Goal: Task Accomplishment & Management: Manage account settings

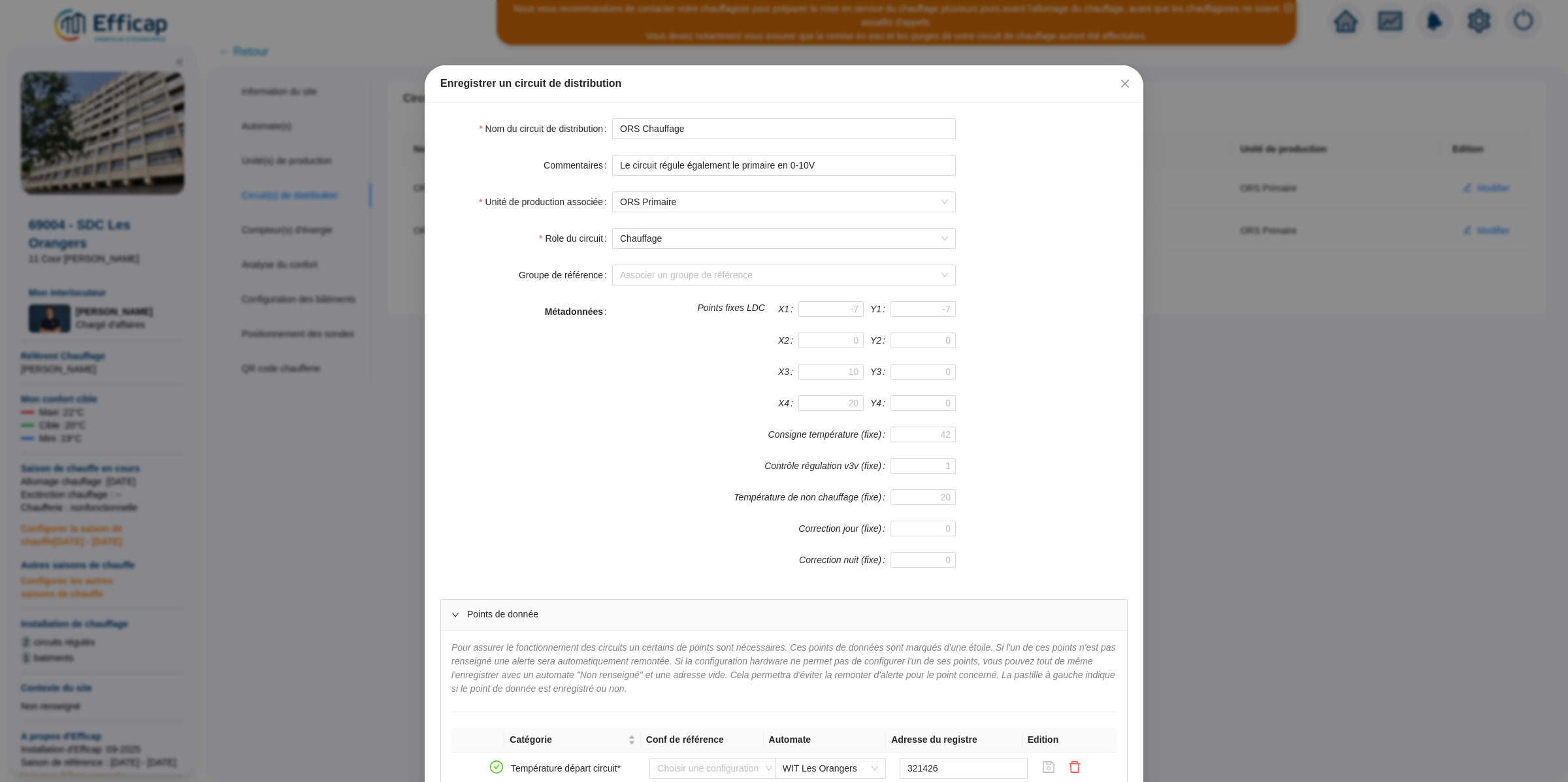
click at [277, 152] on div "Enregistrer un circuit de distribution Nom du circuit de distribution ORS Chauf…" at bounding box center [784, 391] width 1568 height 782
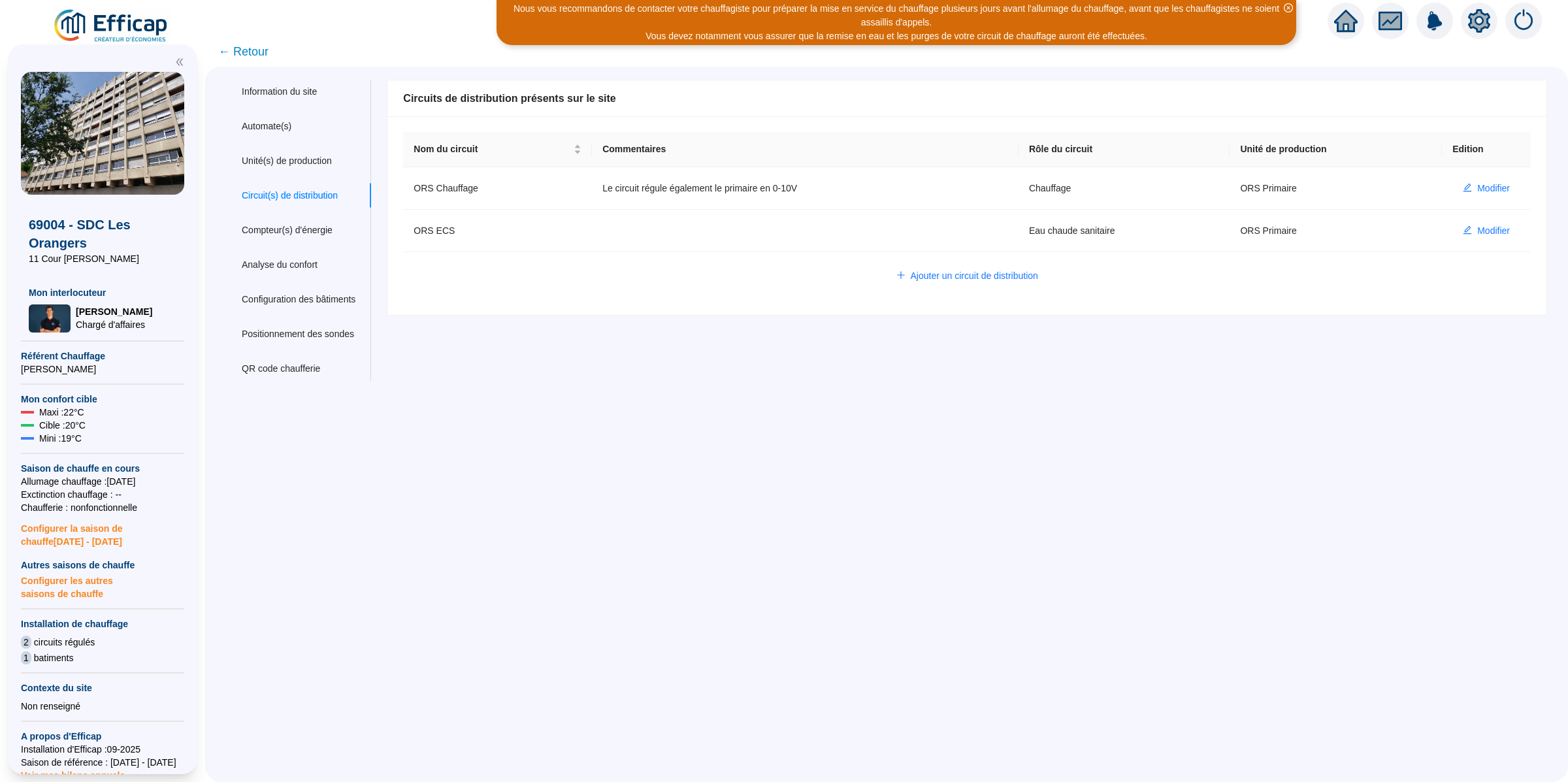
click at [147, 31] on img at bounding box center [111, 27] width 118 height 37
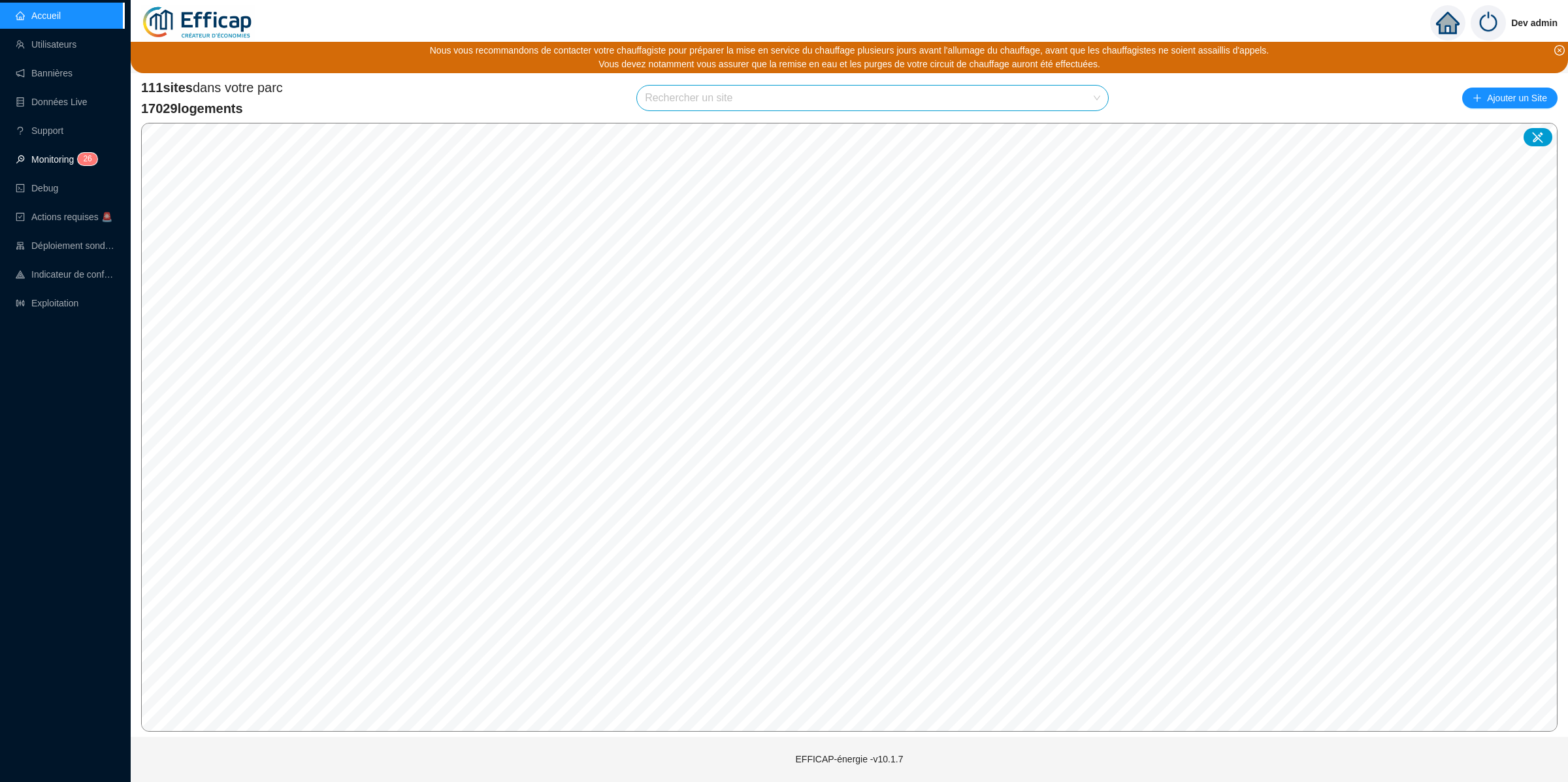
click at [63, 162] on link "Monitoring 2 6" at bounding box center [54, 158] width 78 height 10
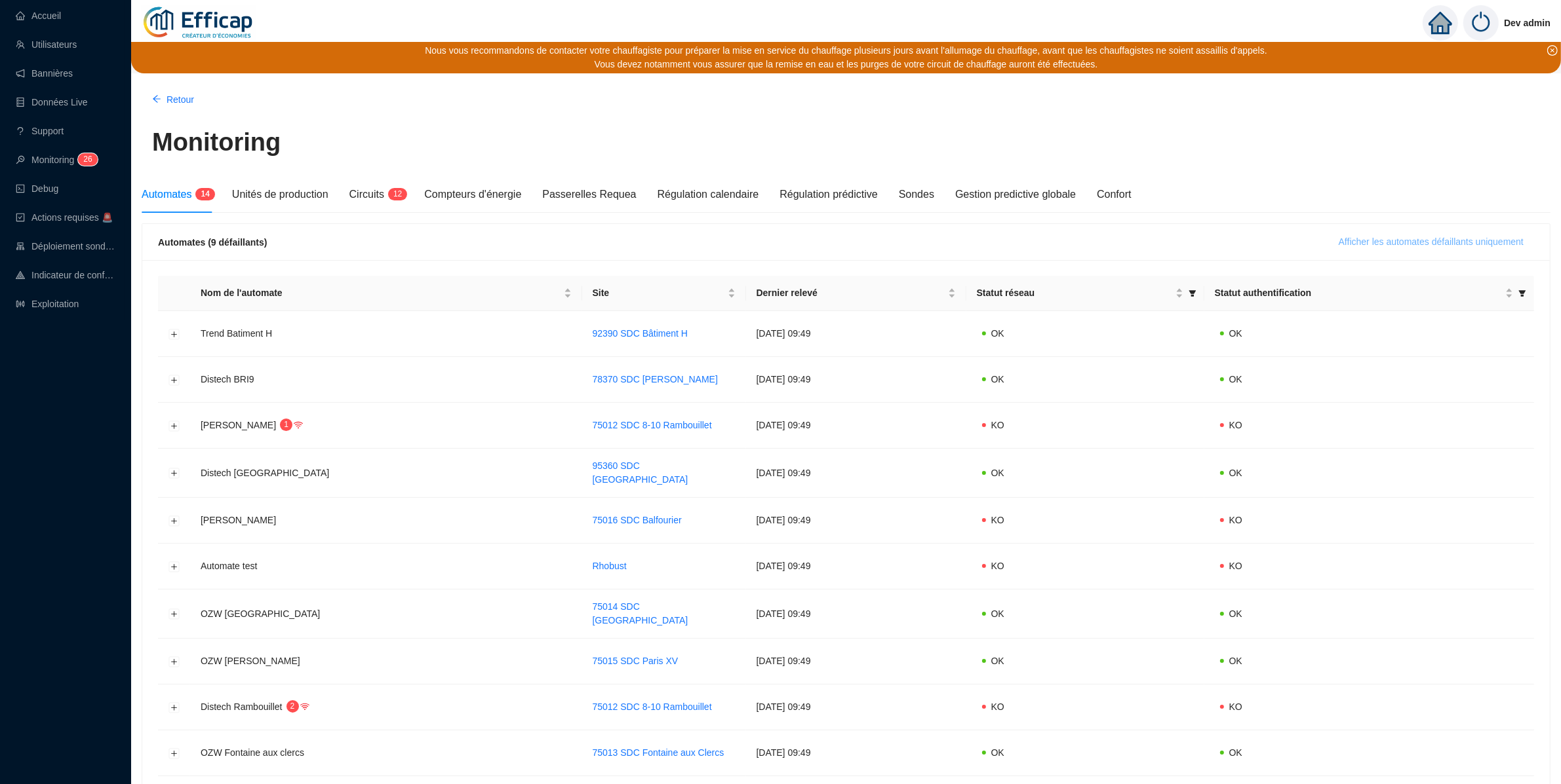
click at [1421, 234] on button "Afficher les automates défaillants uniquement" at bounding box center [1431, 242] width 206 height 21
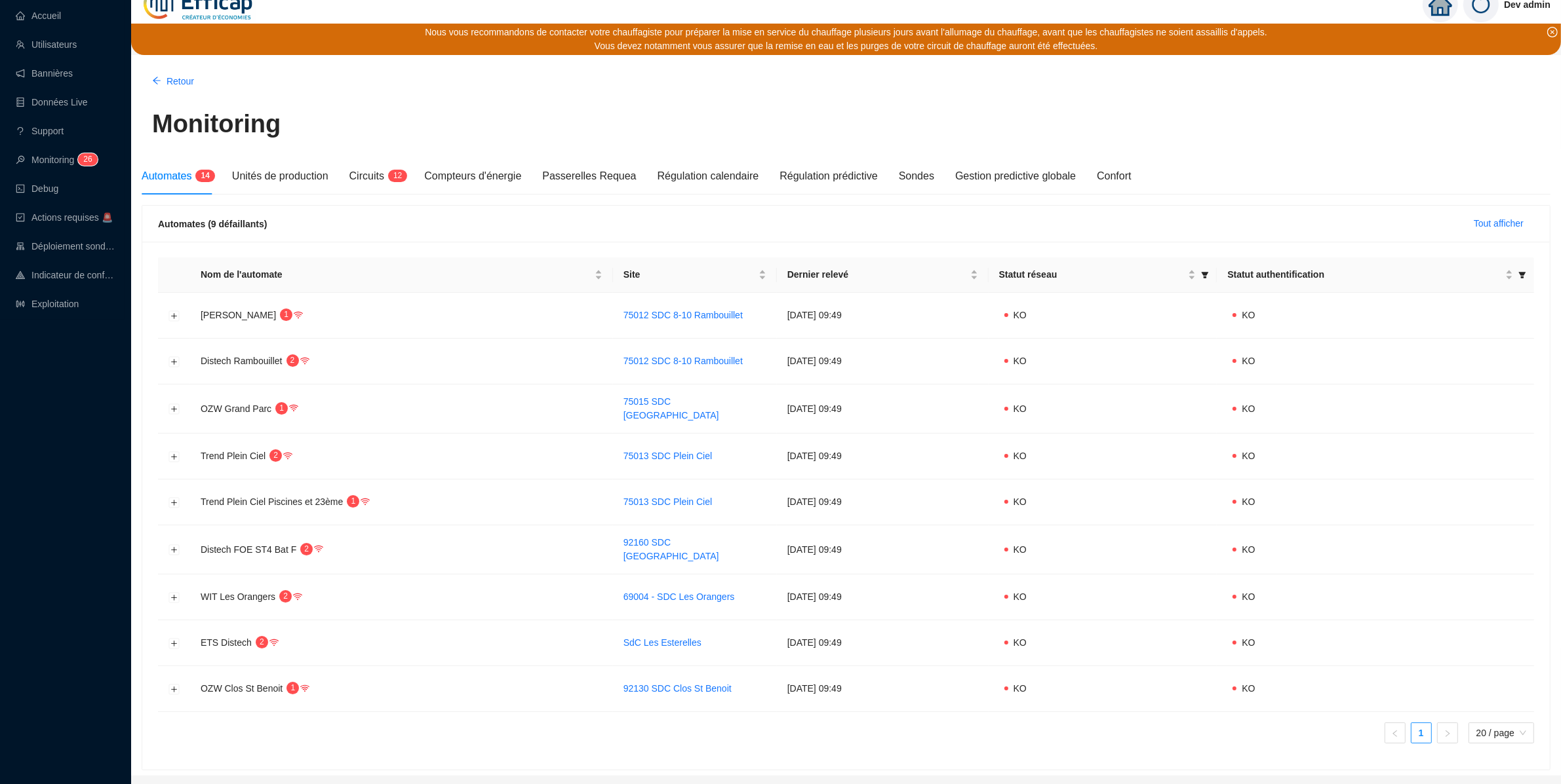
scroll to position [20, 0]
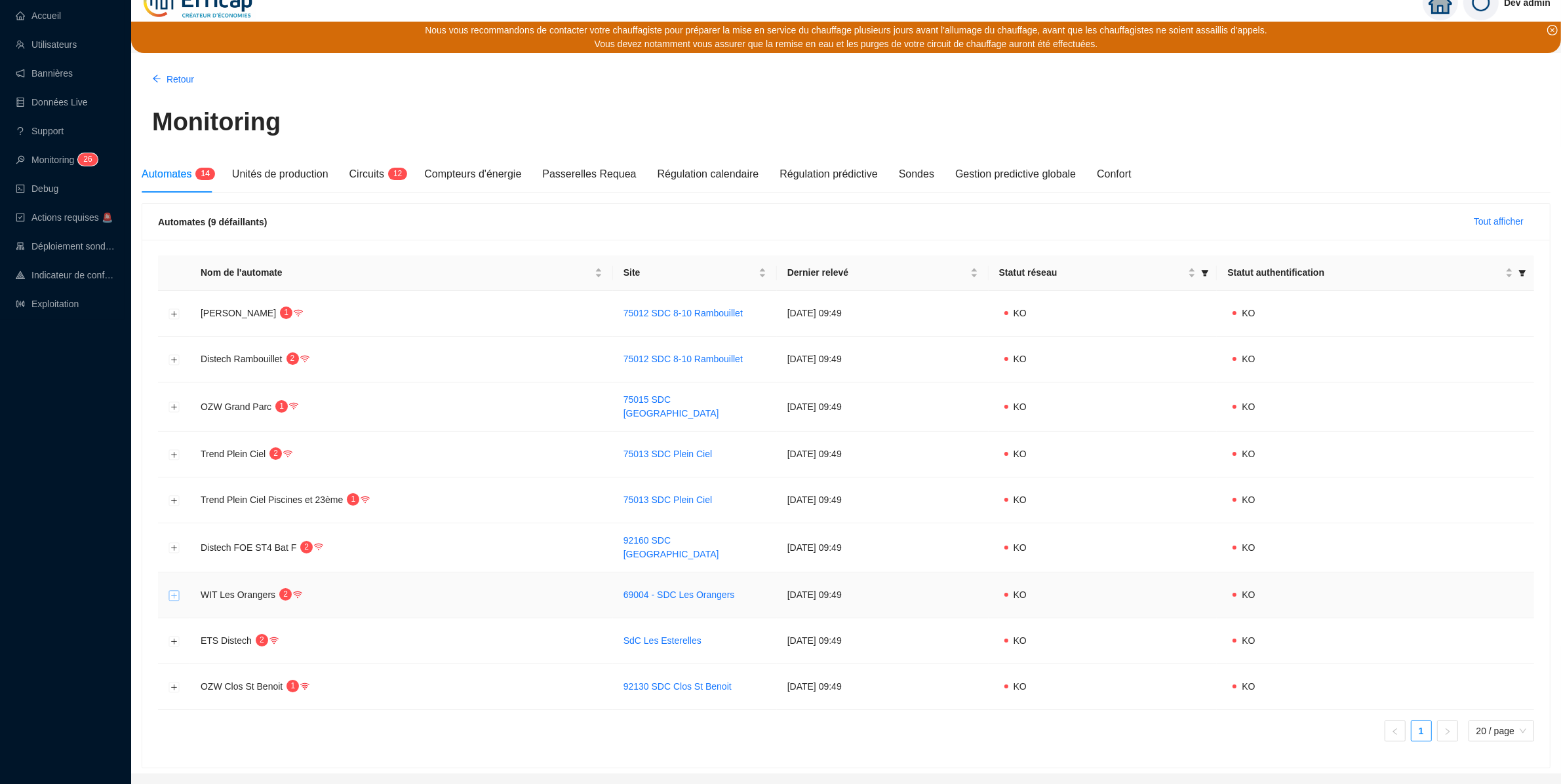
click at [176, 590] on button "Développer la ligne" at bounding box center [174, 595] width 10 height 10
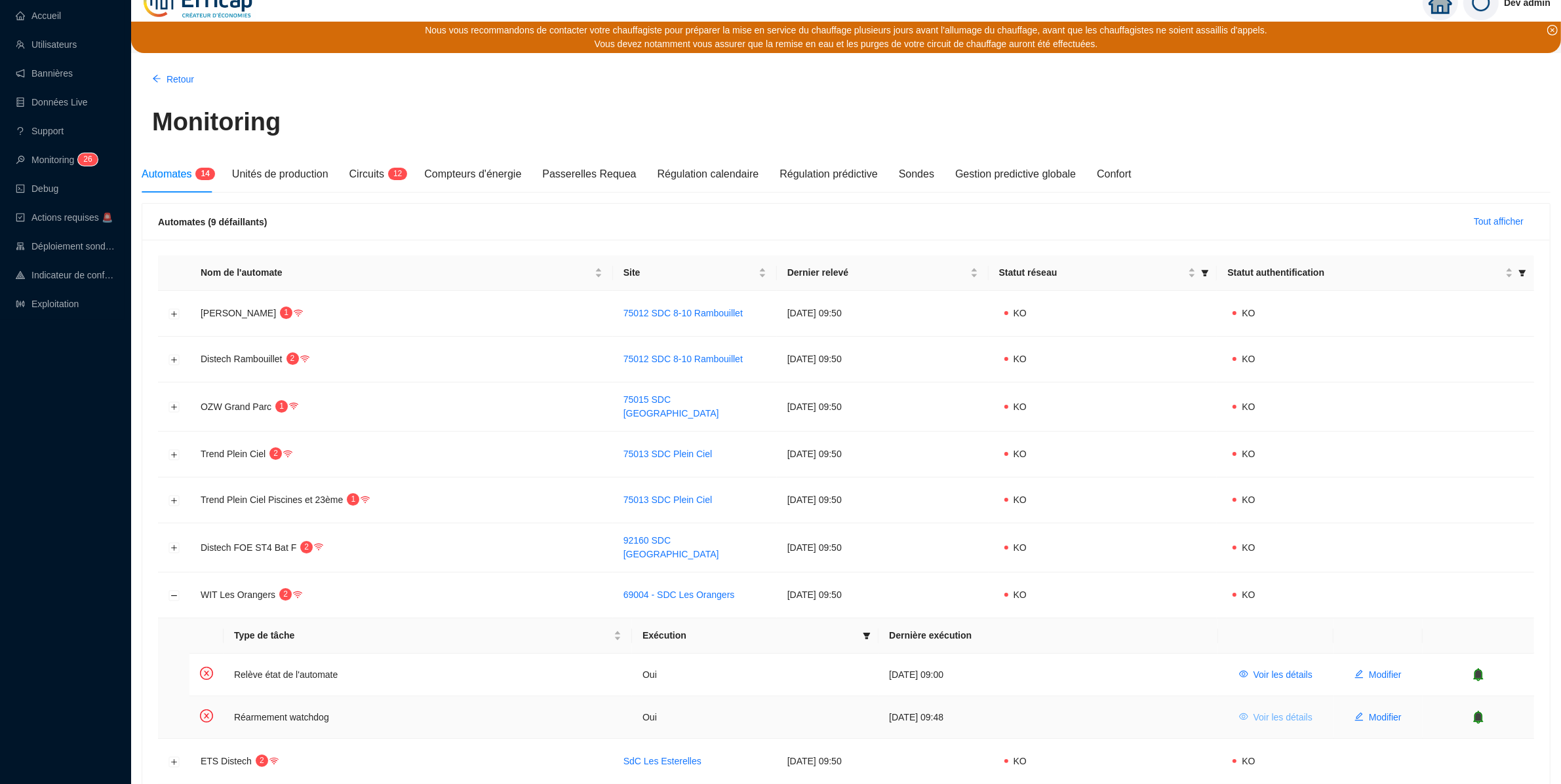
click at [1284, 711] on span "Voir les détails" at bounding box center [1283, 717] width 59 height 14
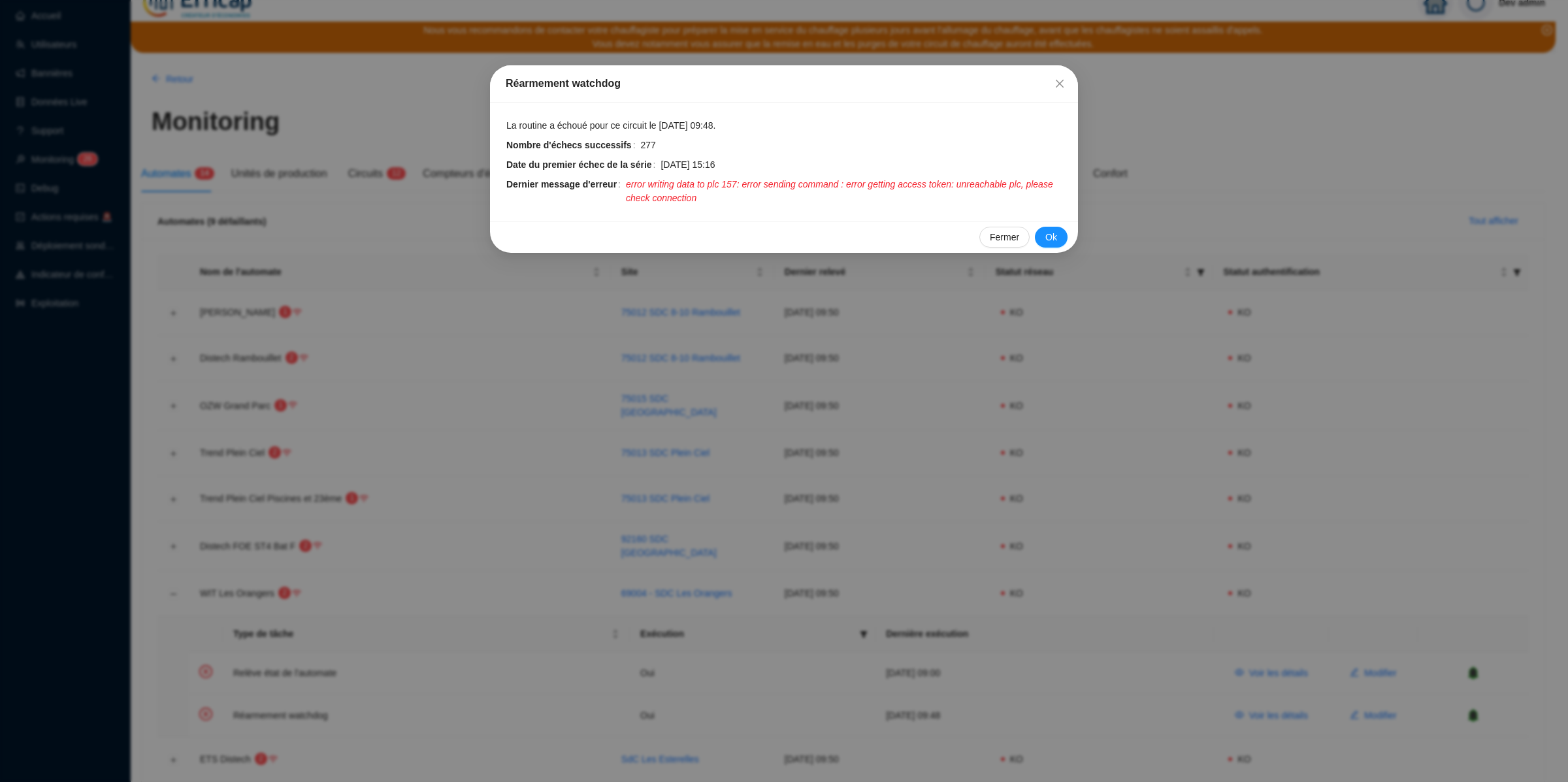
click at [988, 357] on div "Réarmement watchdog La routine a échoué pour ce circuit le 24 sept. 2025 09:48.…" at bounding box center [784, 391] width 1568 height 782
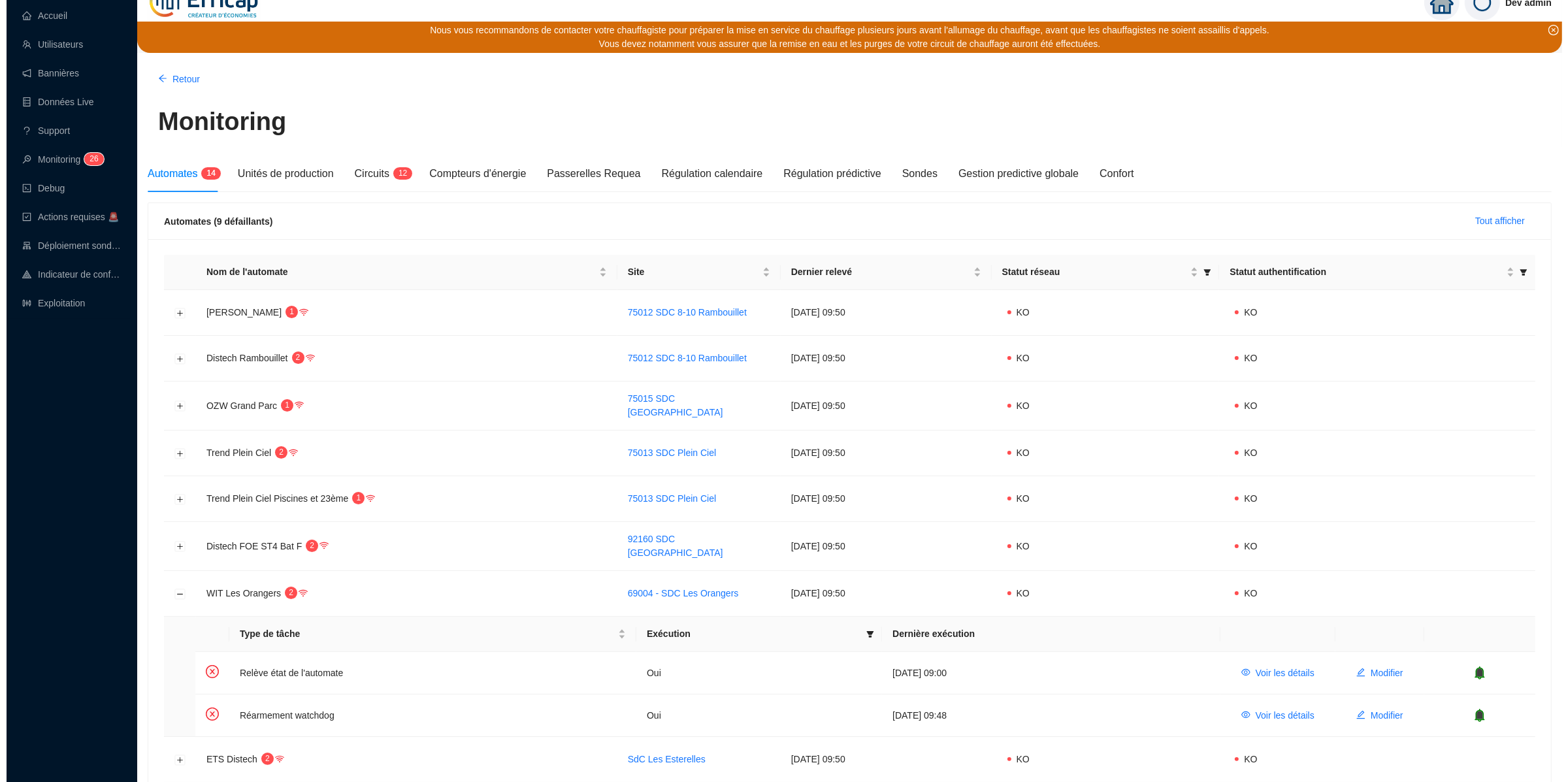
scroll to position [0, 0]
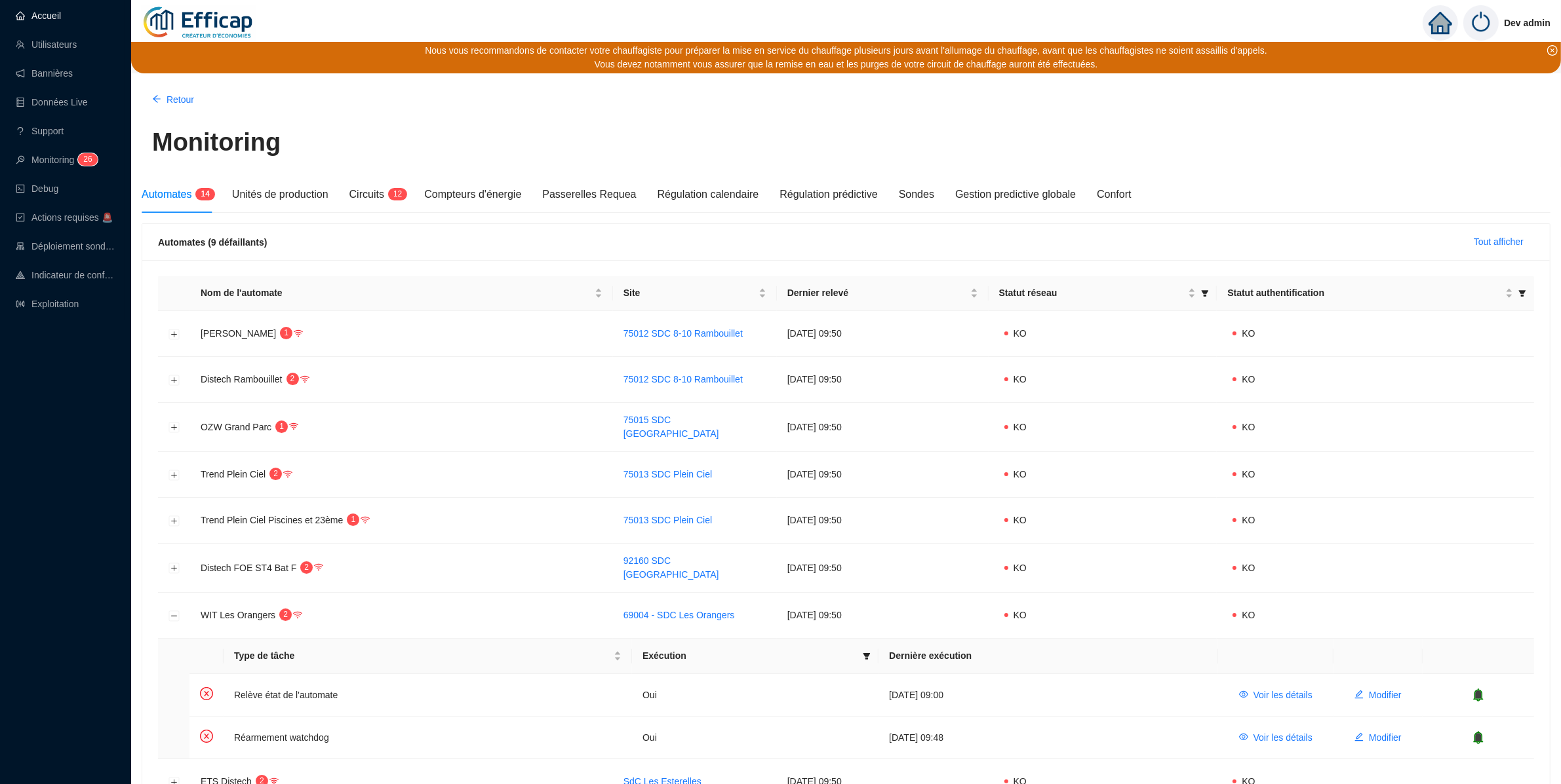
click at [53, 16] on link "Accueil" at bounding box center [38, 15] width 45 height 10
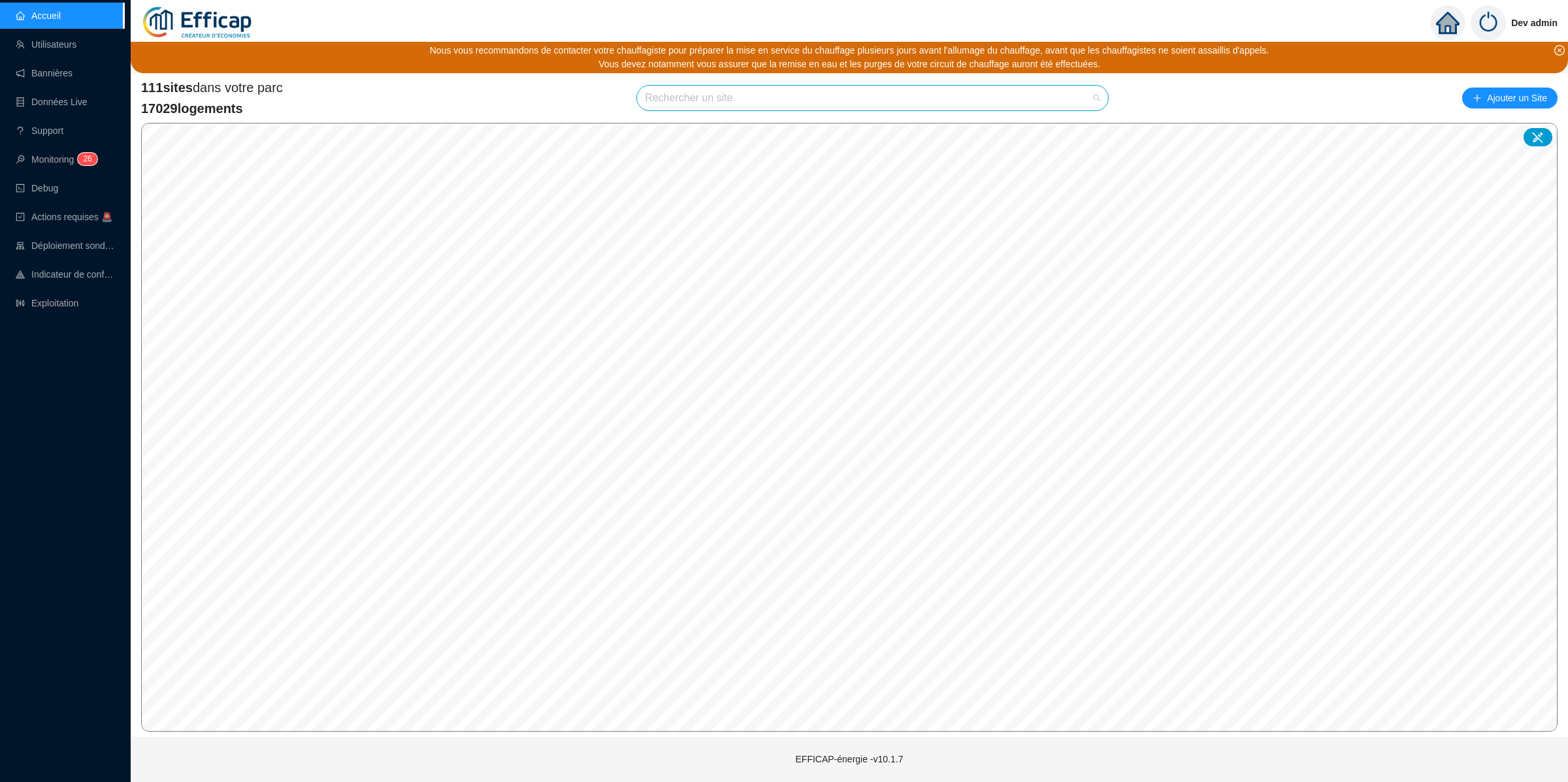
click at [752, 91] on input "search" at bounding box center [867, 98] width 444 height 25
type input "oranger"
click at [1079, 130] on icon at bounding box center [1082, 128] width 9 height 8
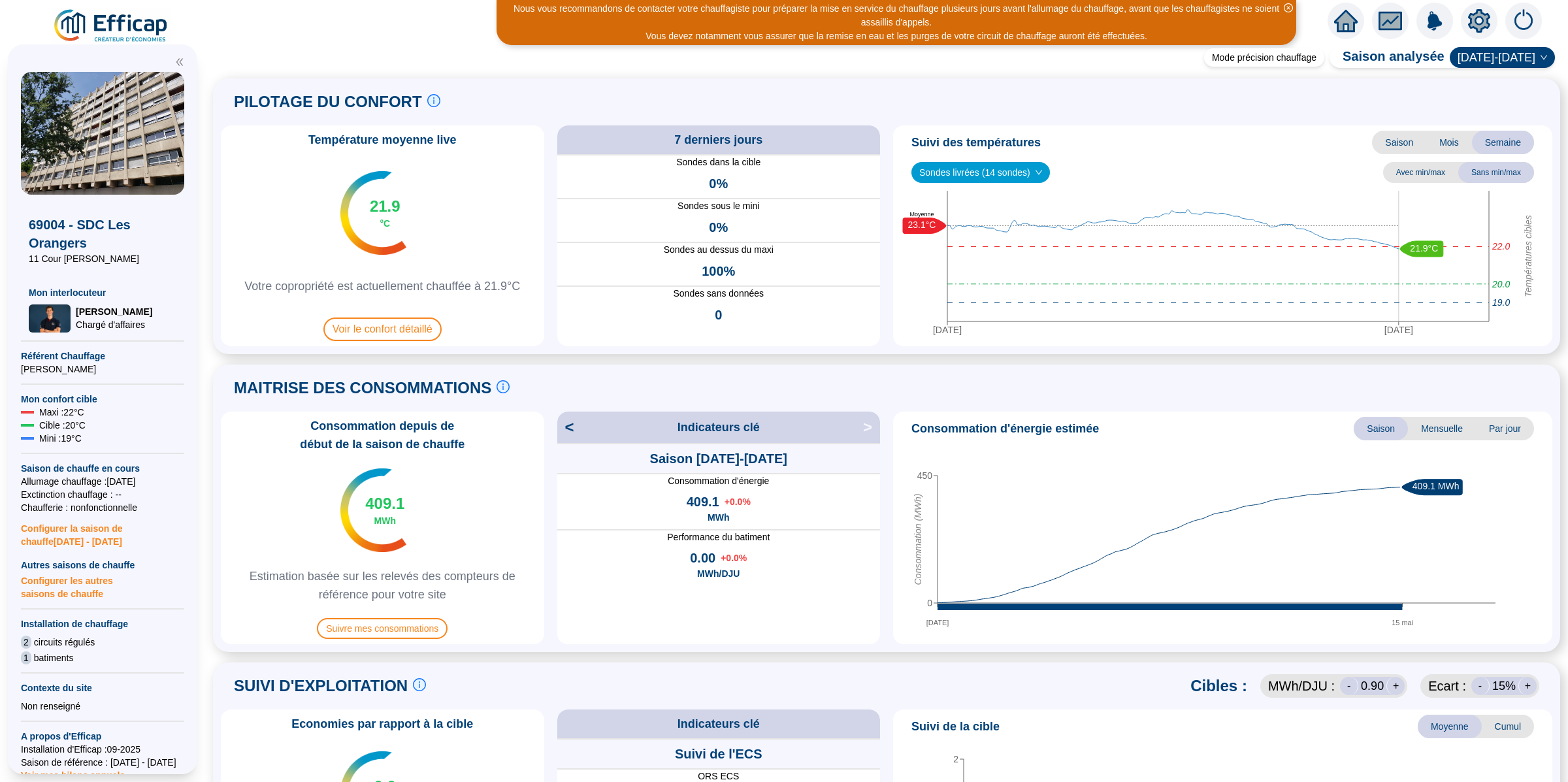
click at [1467, 22] on icon "setting" at bounding box center [1479, 21] width 24 height 24
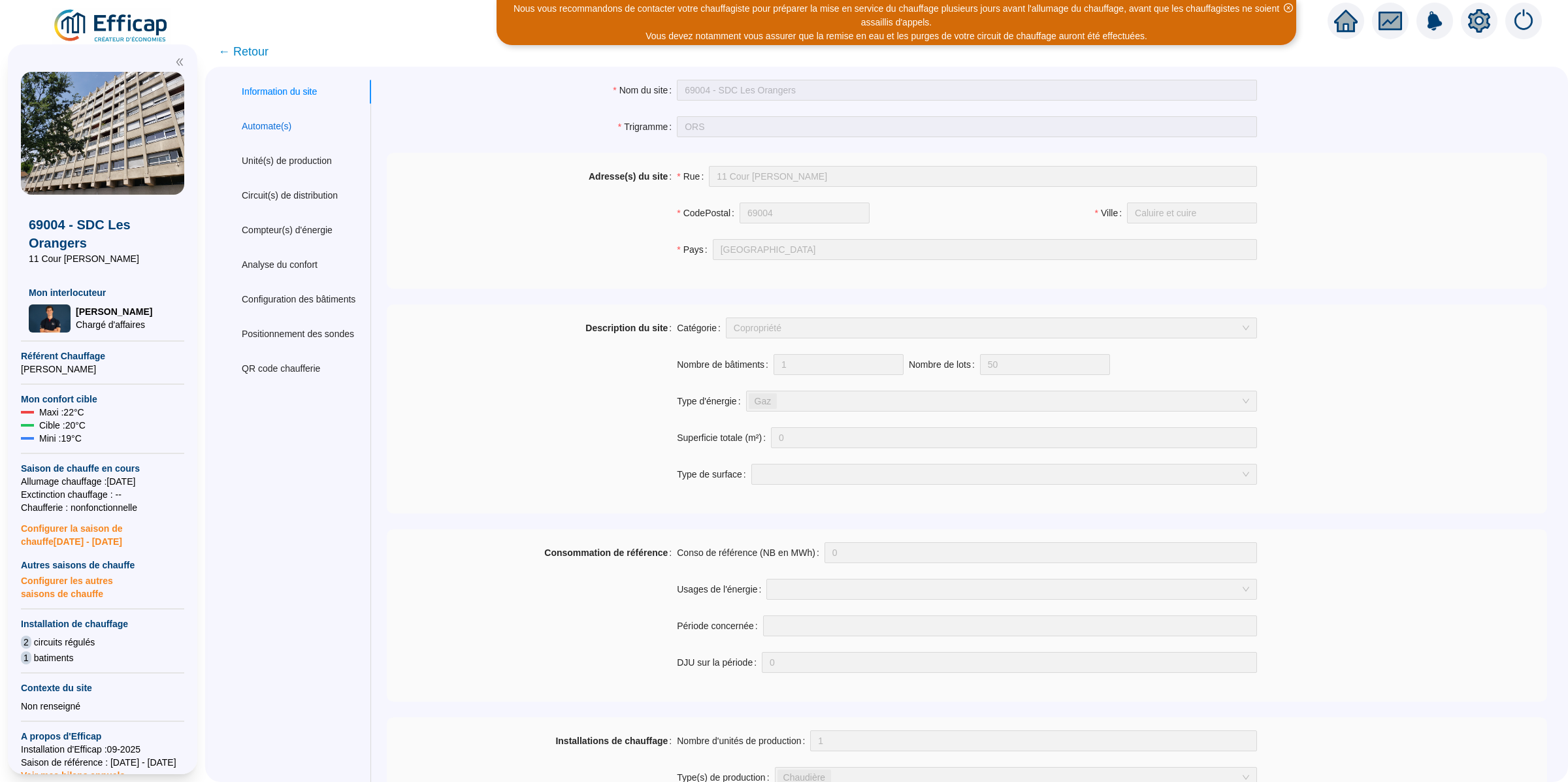
click at [291, 128] on div "Automate(s)" at bounding box center [266, 126] width 49 height 14
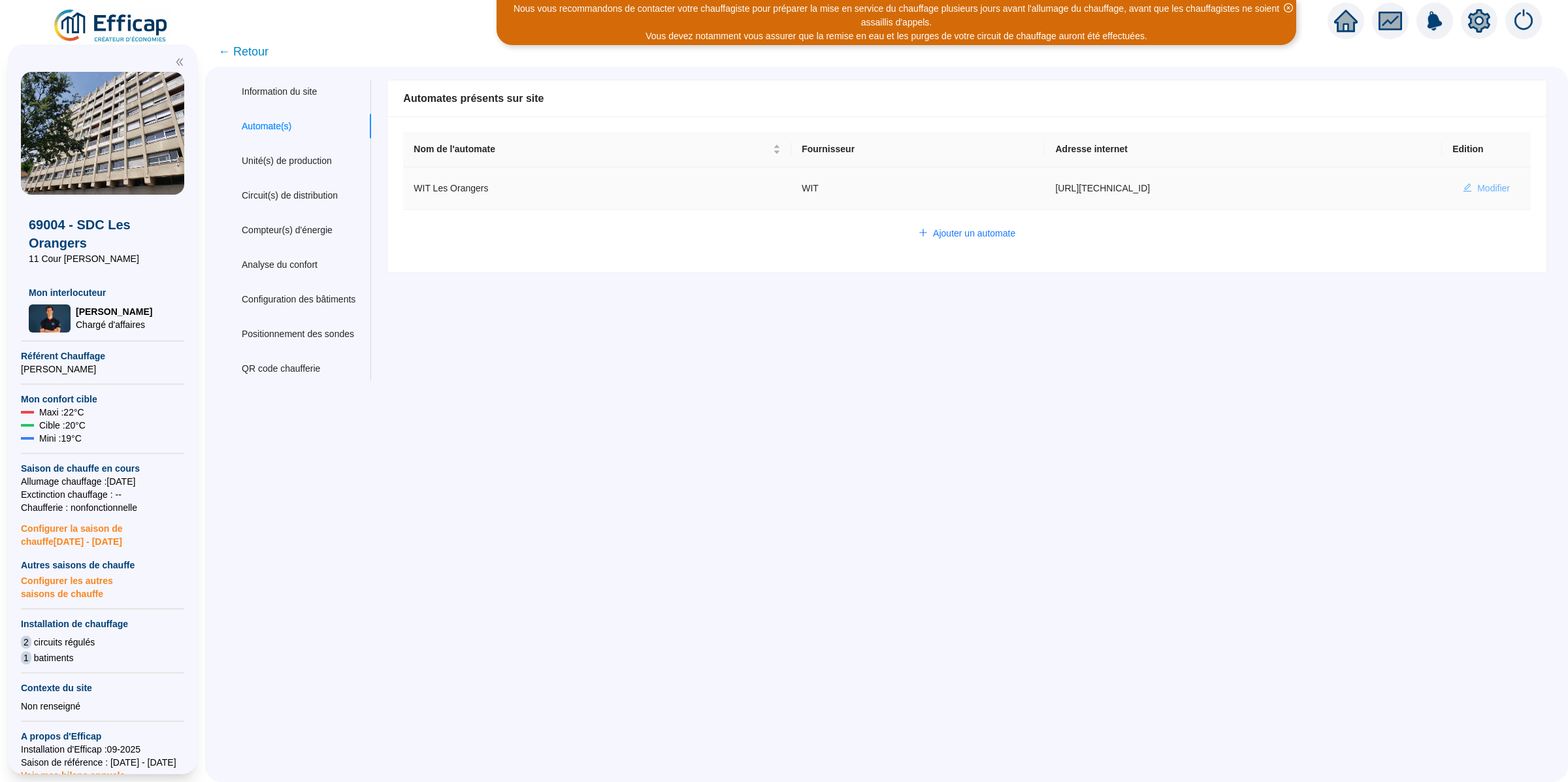
click at [1478, 190] on span "Modifier" at bounding box center [1494, 188] width 33 height 14
type input "WIT Les Orangers"
type input "http://10.132.0.5:8080/oranger"
type input "7AA2CF0BB3037D67"
type input "321085"
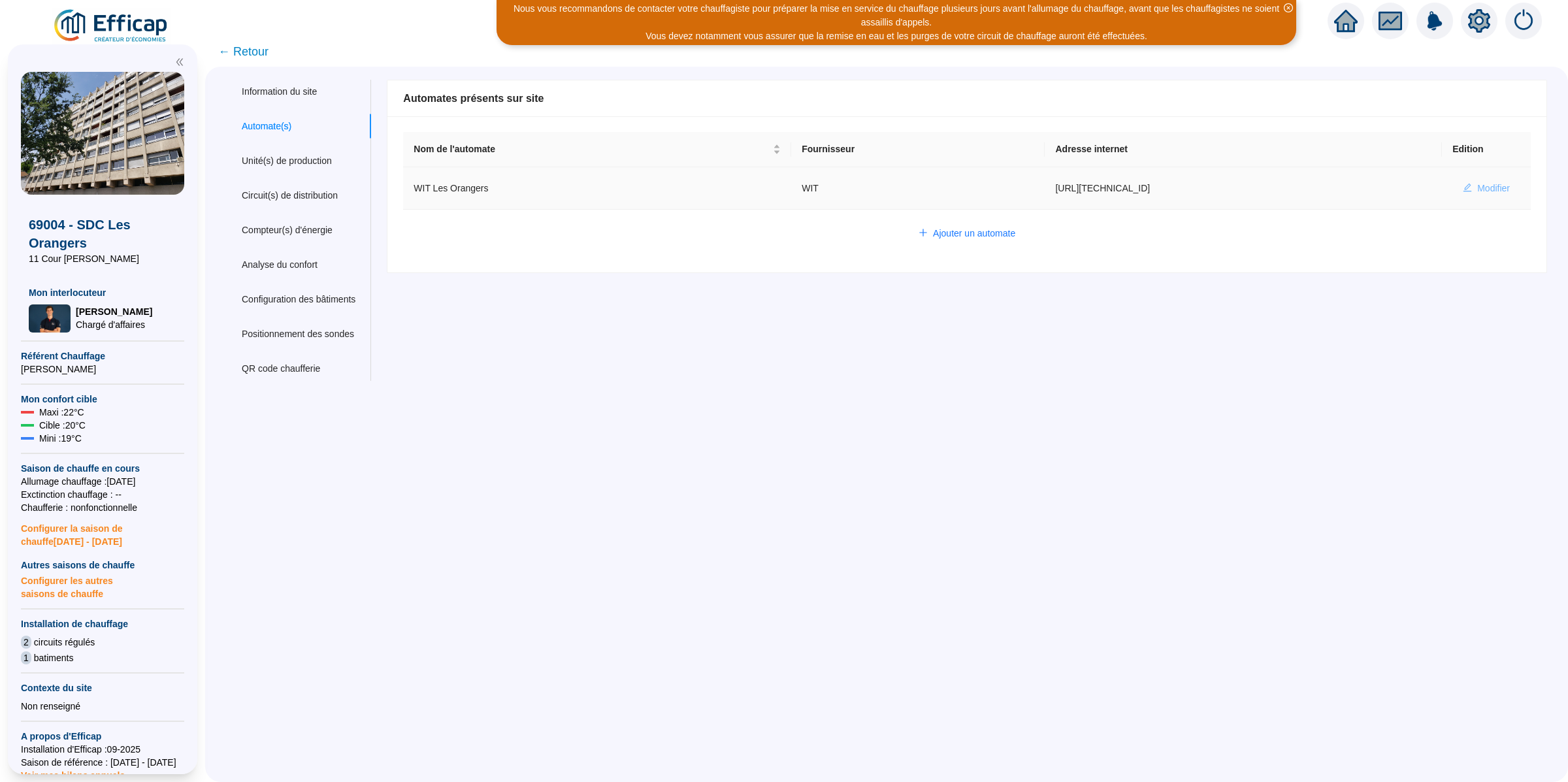
type input "321295"
type input "321352"
type input "321231"
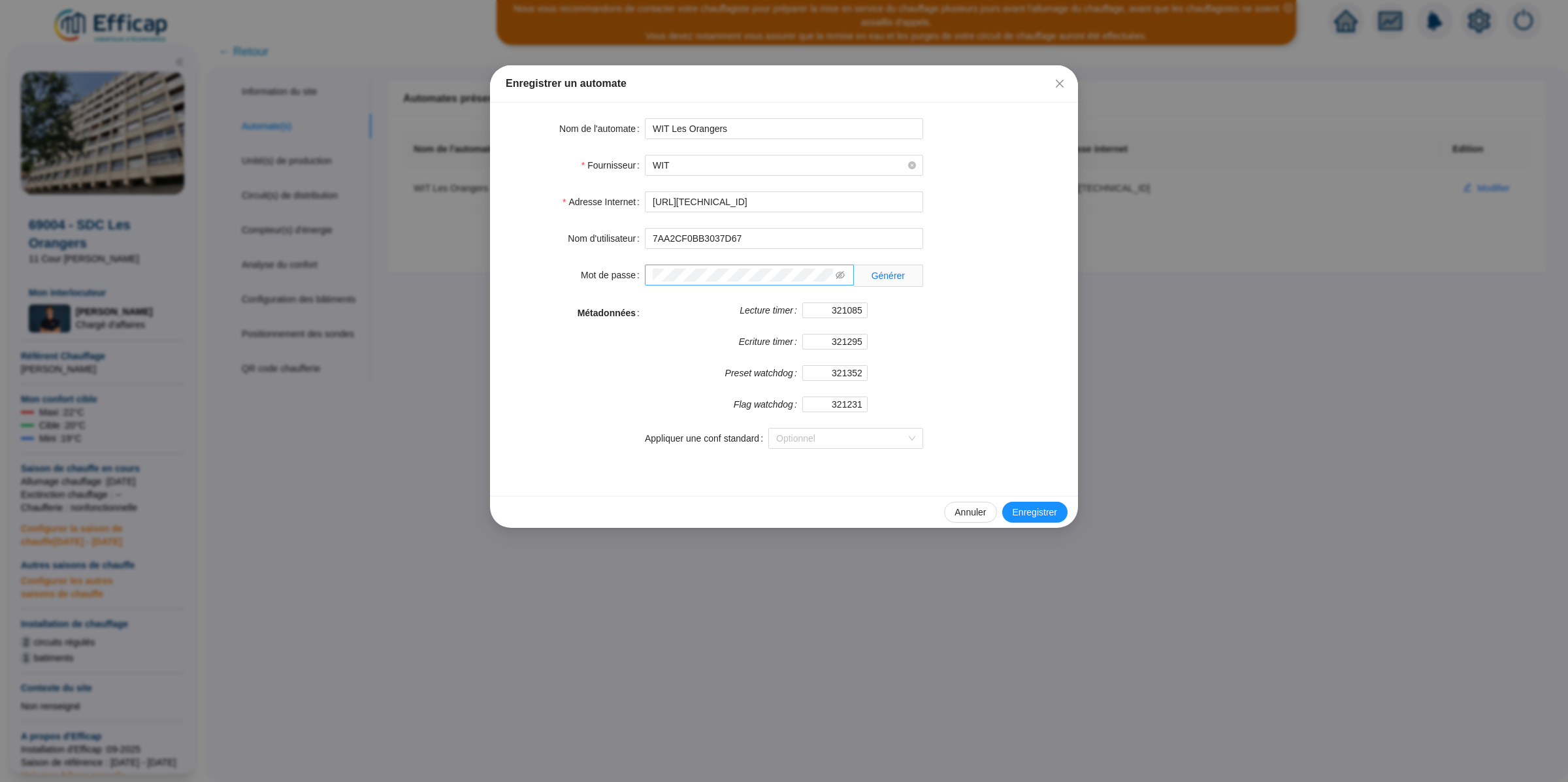
click at [841, 282] on span at bounding box center [840, 275] width 9 height 14
click at [841, 281] on span at bounding box center [840, 275] width 9 height 14
click at [841, 277] on icon "eye-invisible" at bounding box center [840, 276] width 3 height 3
click at [540, 427] on div "Métadonnées" at bounding box center [575, 383] width 139 height 162
click at [84, 221] on div "Enregistrer un automate Nom de l'automate WIT Les Orangers Fournisseur WIT Adre…" at bounding box center [784, 391] width 1568 height 782
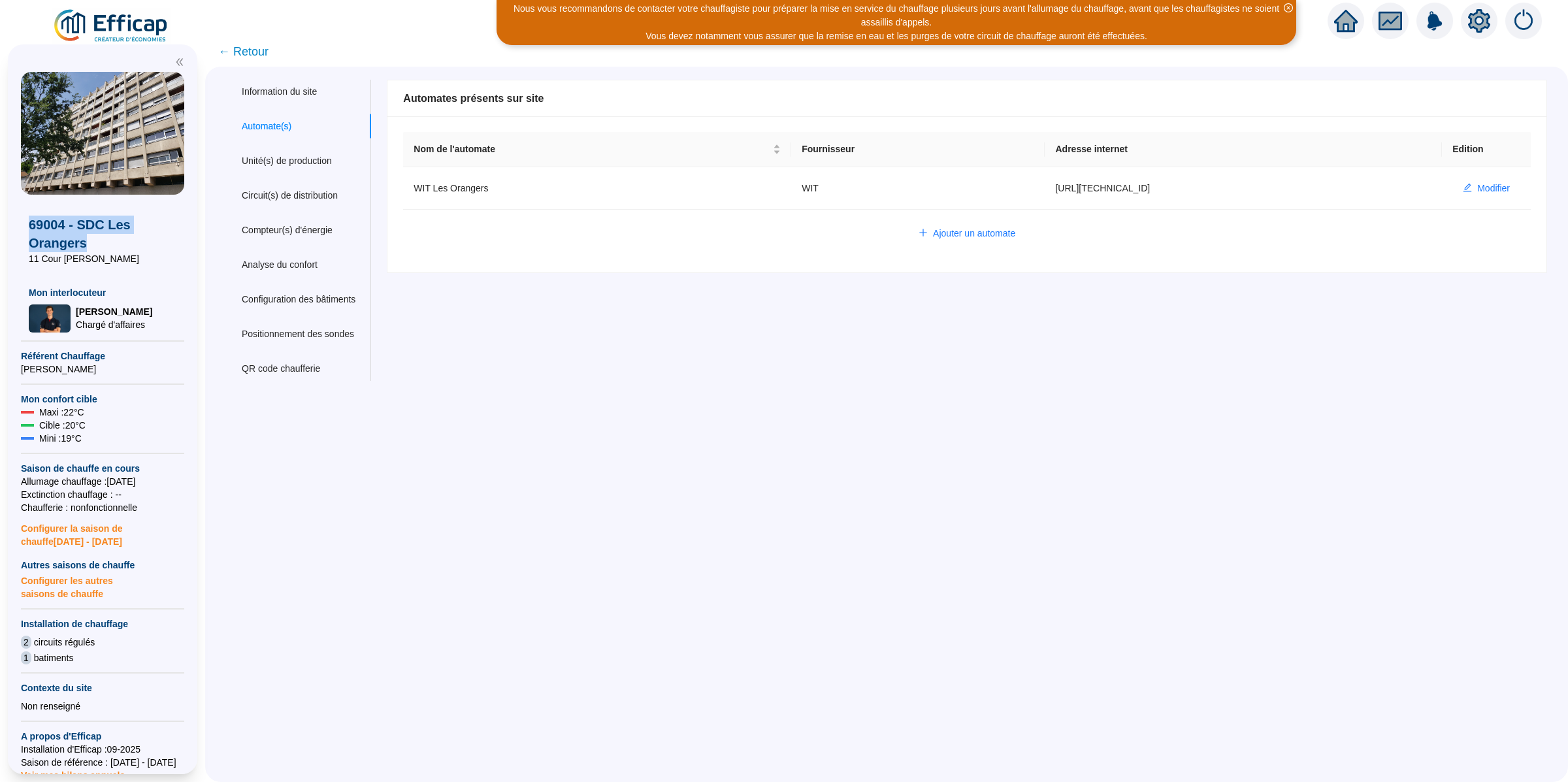
drag, startPoint x: 83, startPoint y: 248, endPoint x: 26, endPoint y: 226, distance: 61.1
click at [26, 226] on div "69004 - SDC Les Orangers 11 Cour Aristide Briand Mon interlocuteur Hugo CORBILL…" at bounding box center [103, 264] width 163 height 138
copy span "69004 - SDC Les Orangers"
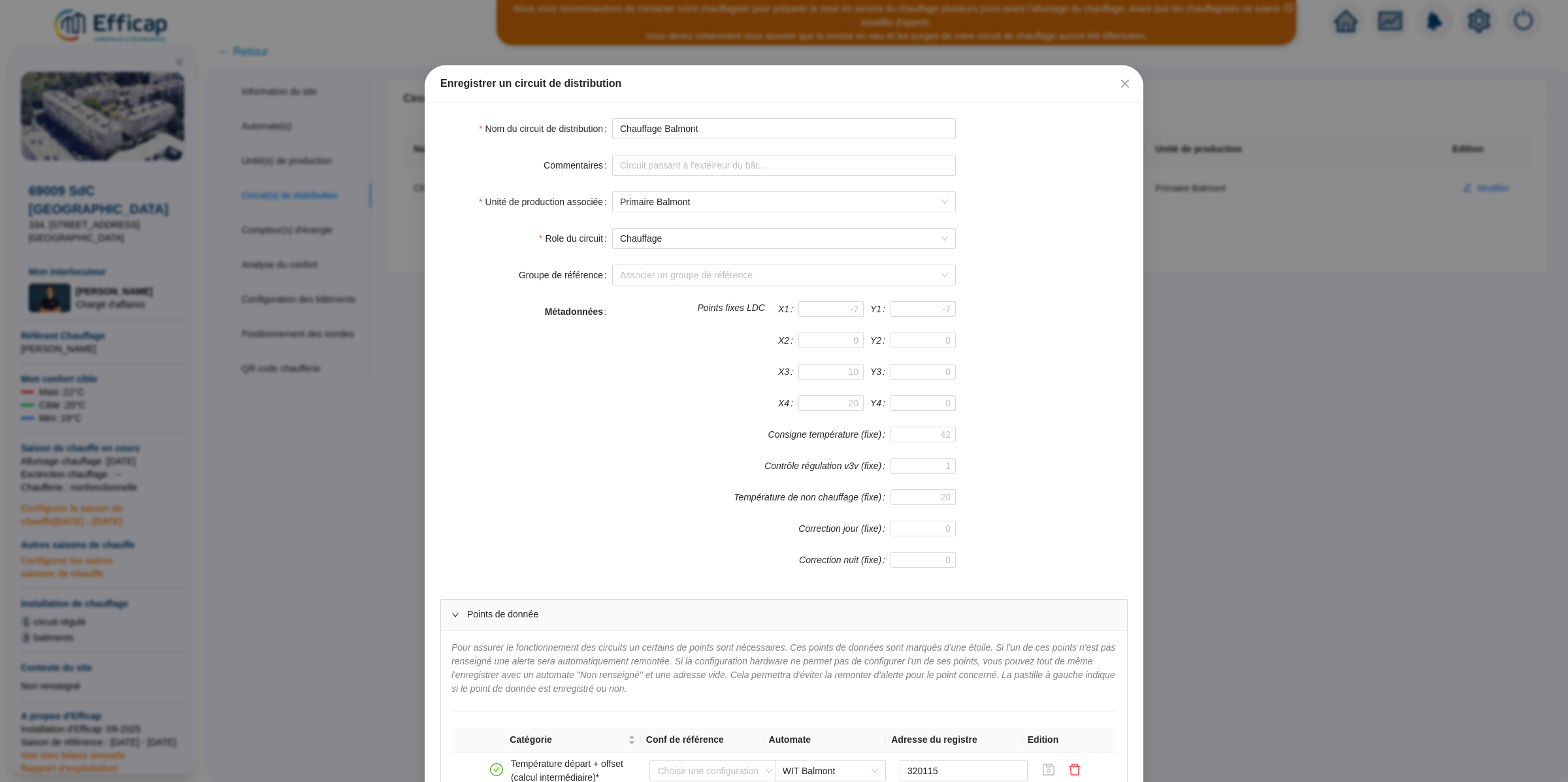
scroll to position [168, 0]
click at [291, 134] on div "Enregistrer un circuit de distribution Nom du circuit de distribution Chauffage…" at bounding box center [784, 391] width 1568 height 782
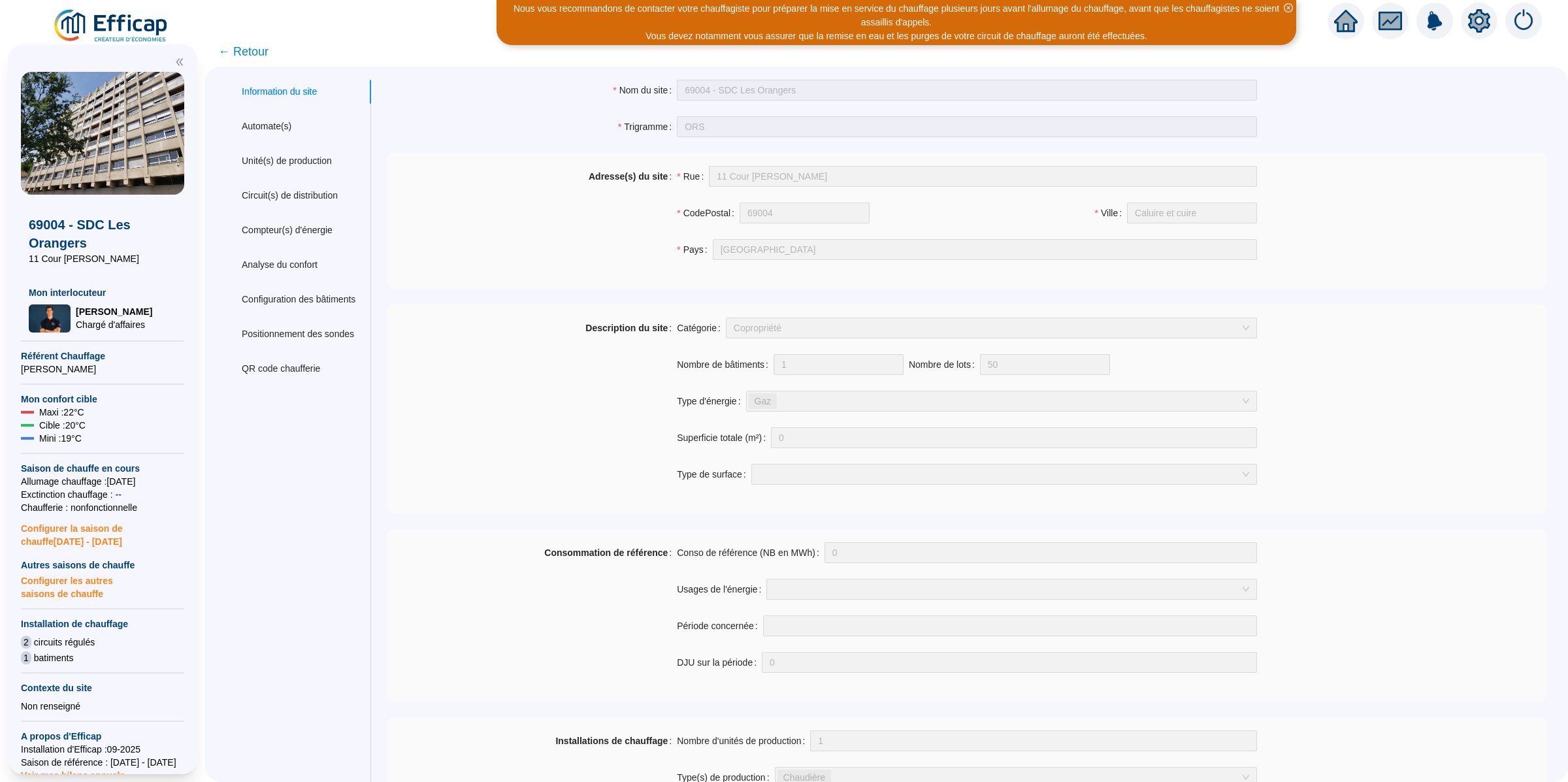
click at [104, 19] on img at bounding box center [111, 27] width 118 height 37
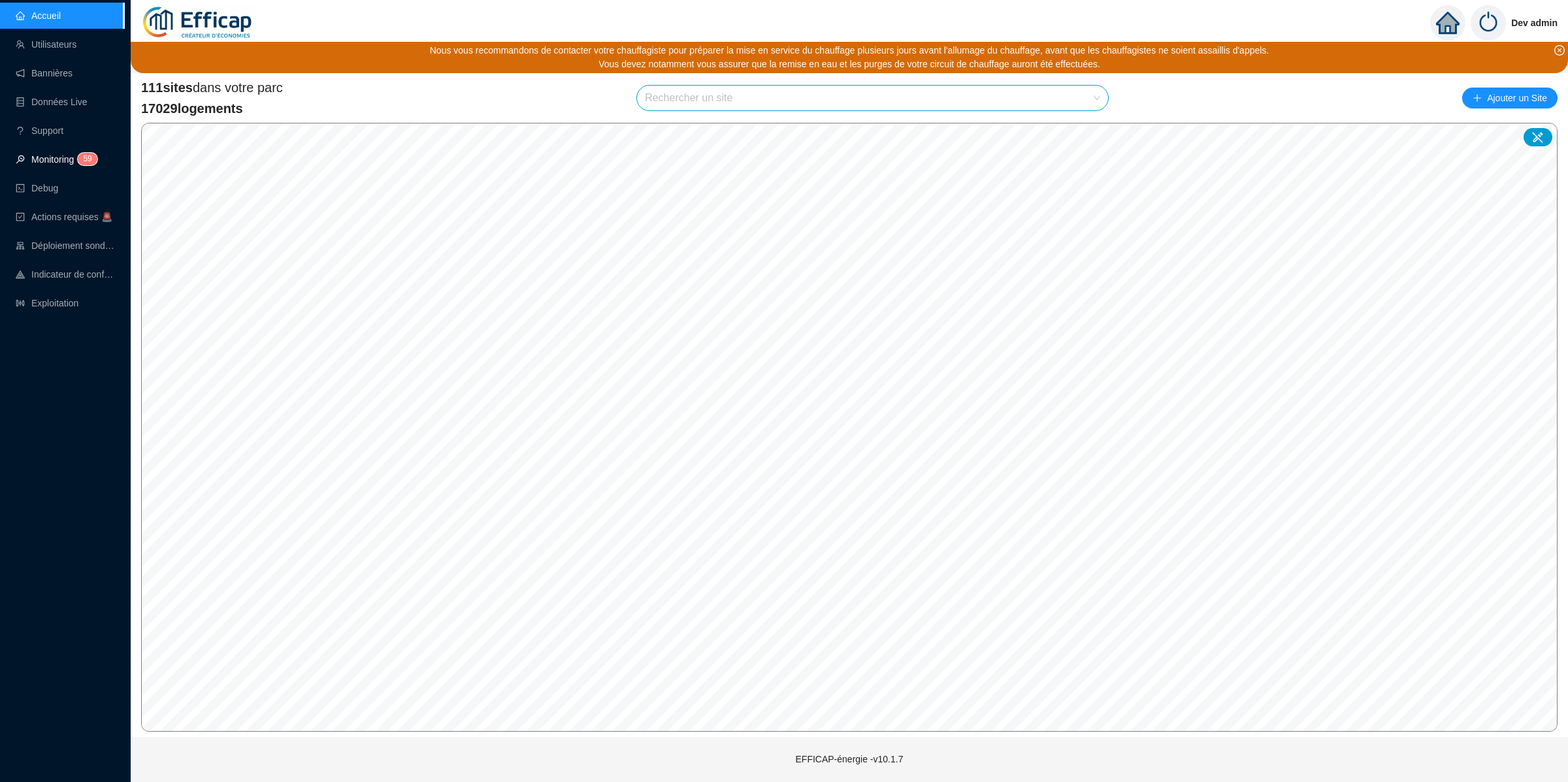
click at [81, 157] on sup "5 9" at bounding box center [87, 159] width 19 height 13
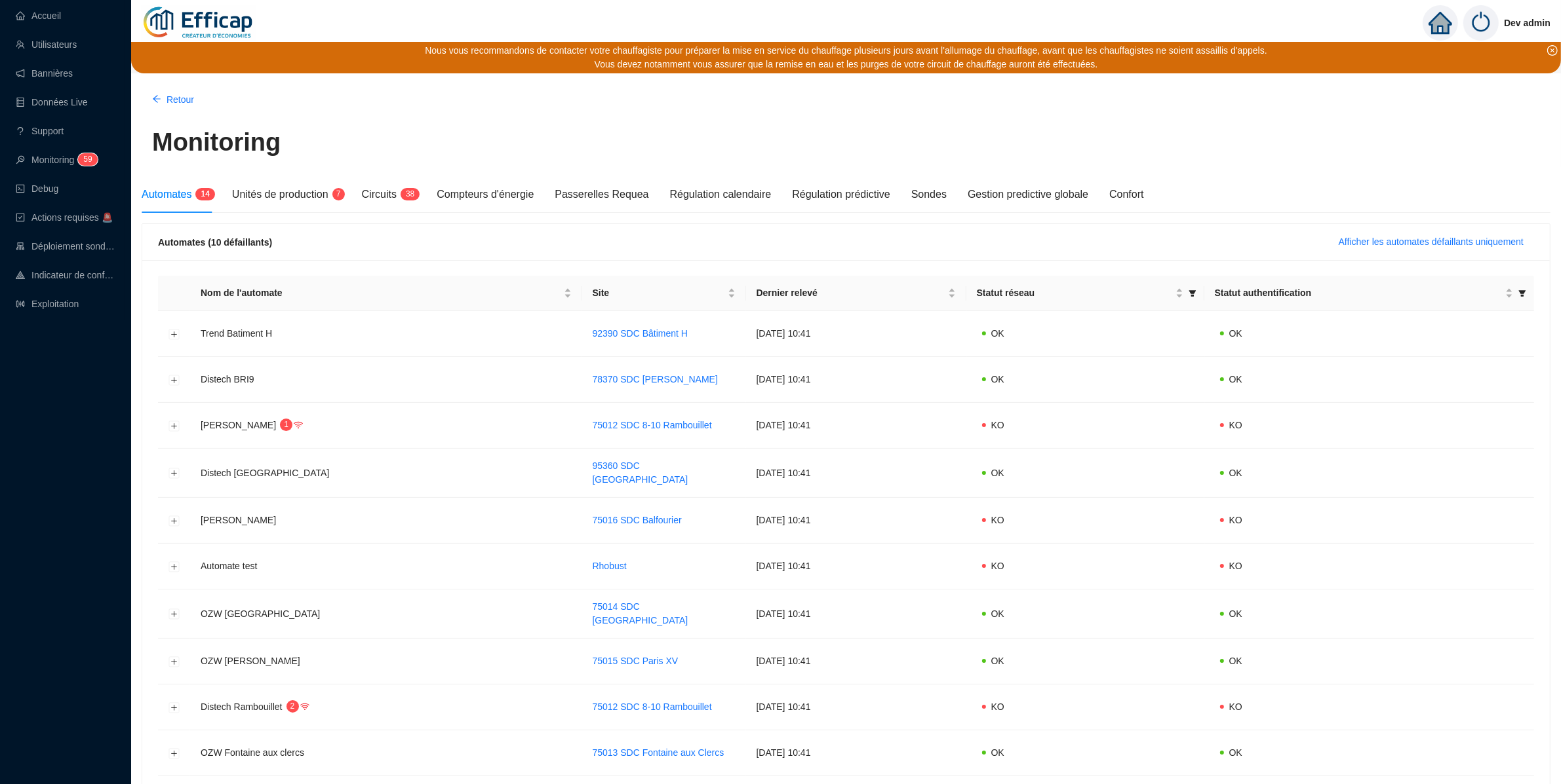
drag, startPoint x: 1417, startPoint y: 237, endPoint x: 1410, endPoint y: 239, distance: 7.3
click at [1417, 237] on span "Afficher les automates défaillants uniquement" at bounding box center [1431, 241] width 185 height 14
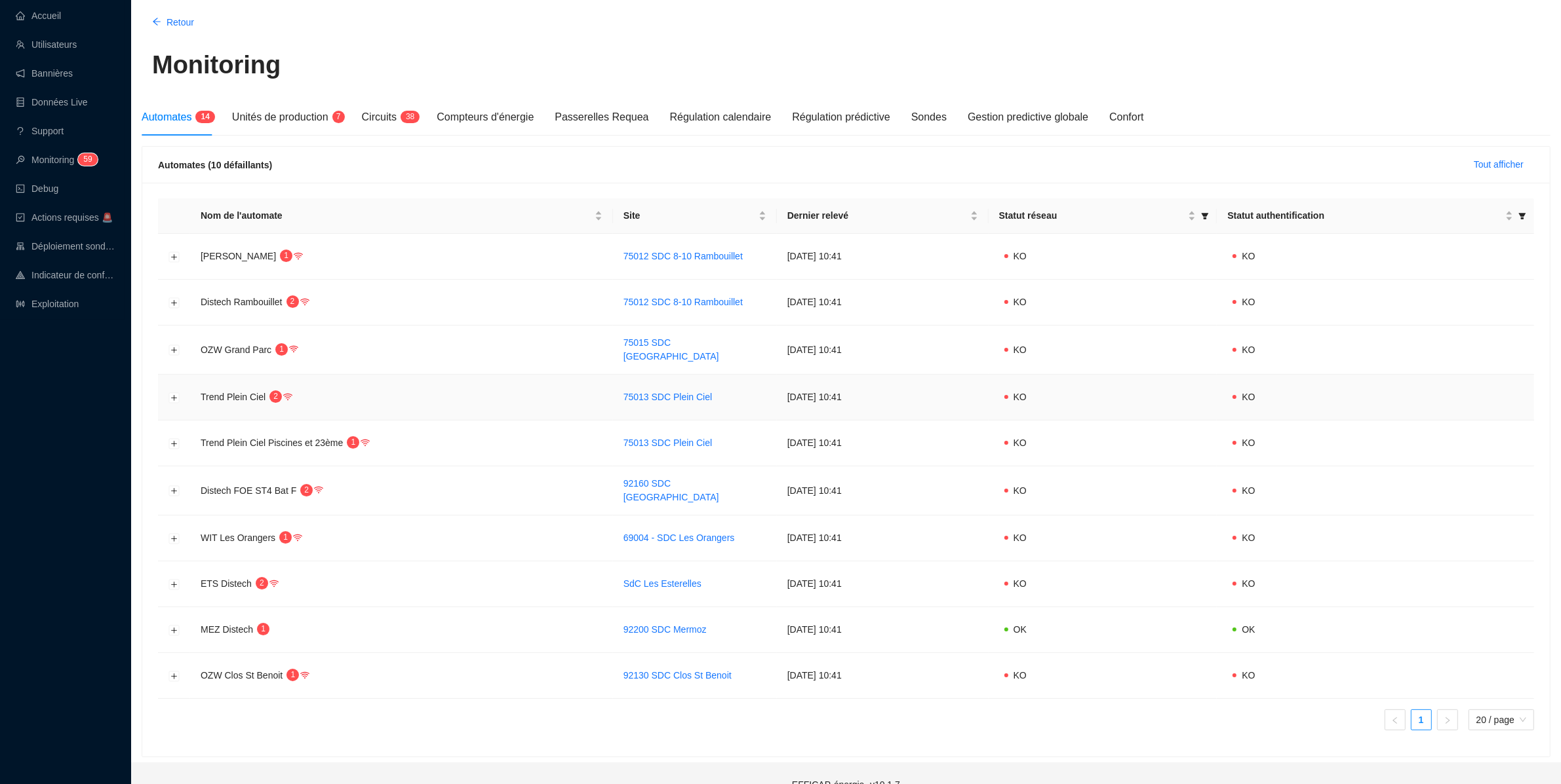
scroll to position [95, 0]
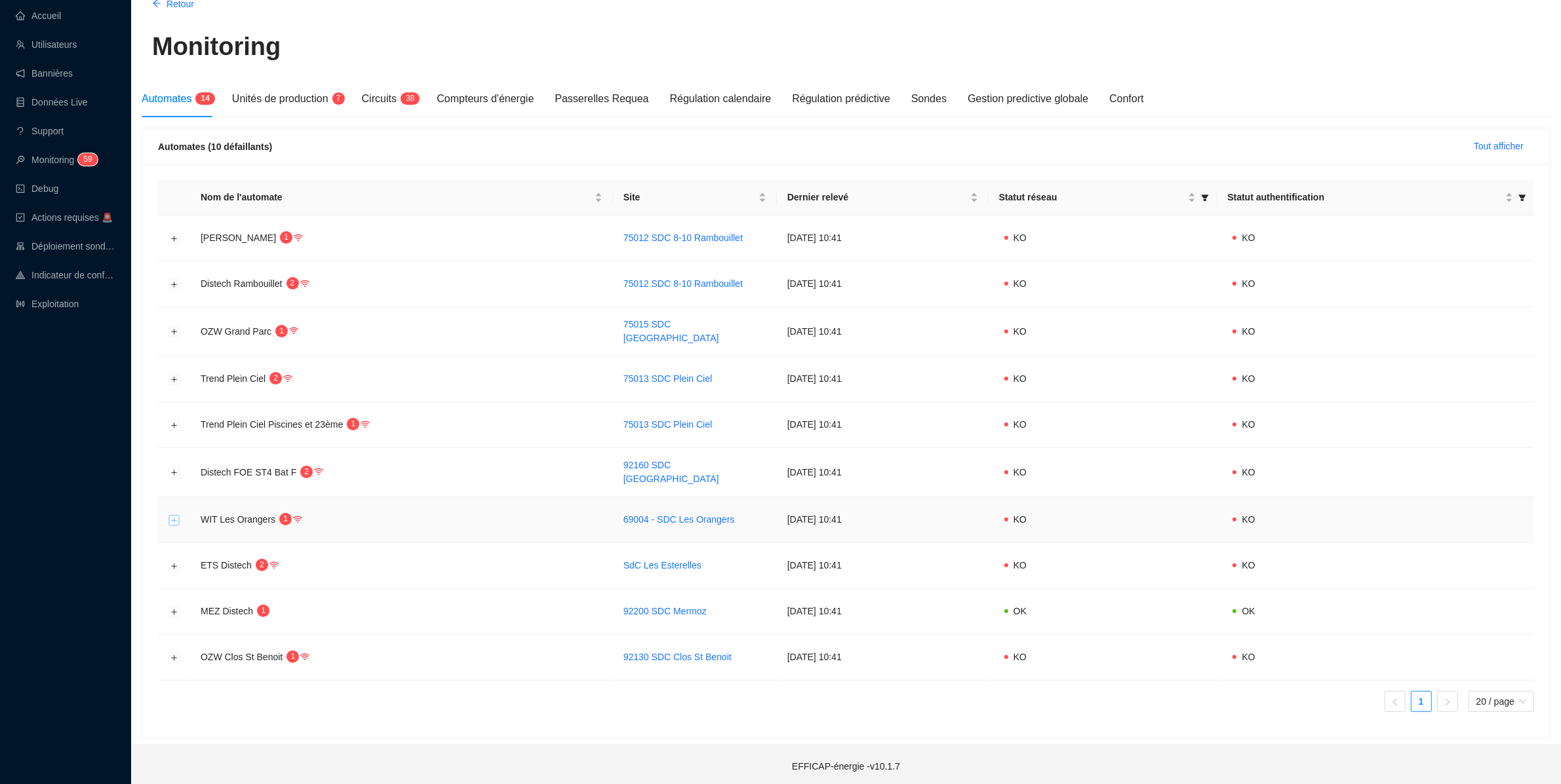
click at [173, 516] on button "Développer la ligne" at bounding box center [174, 520] width 10 height 10
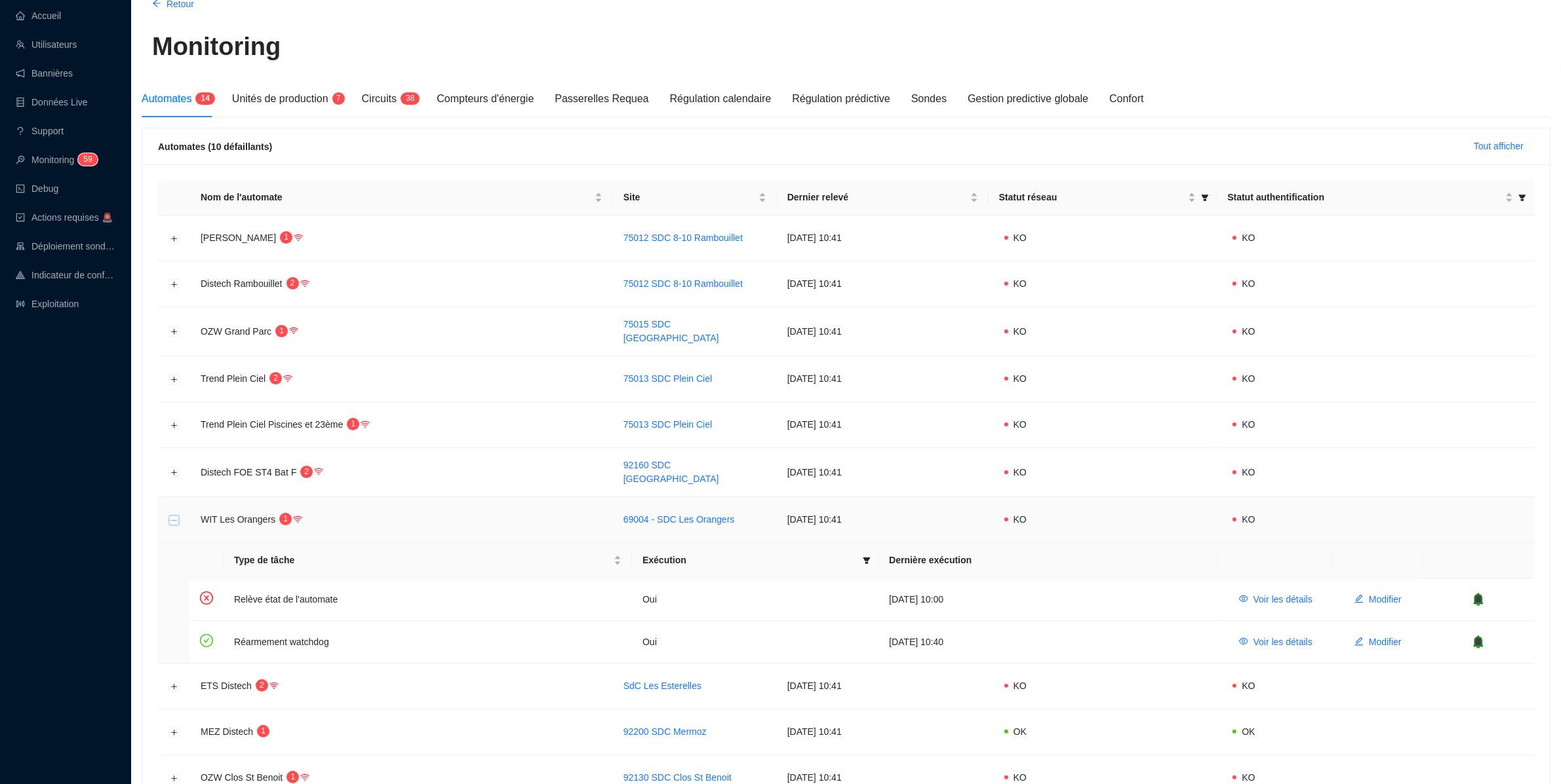
click at [178, 517] on button "Réduire la ligne" at bounding box center [174, 520] width 10 height 10
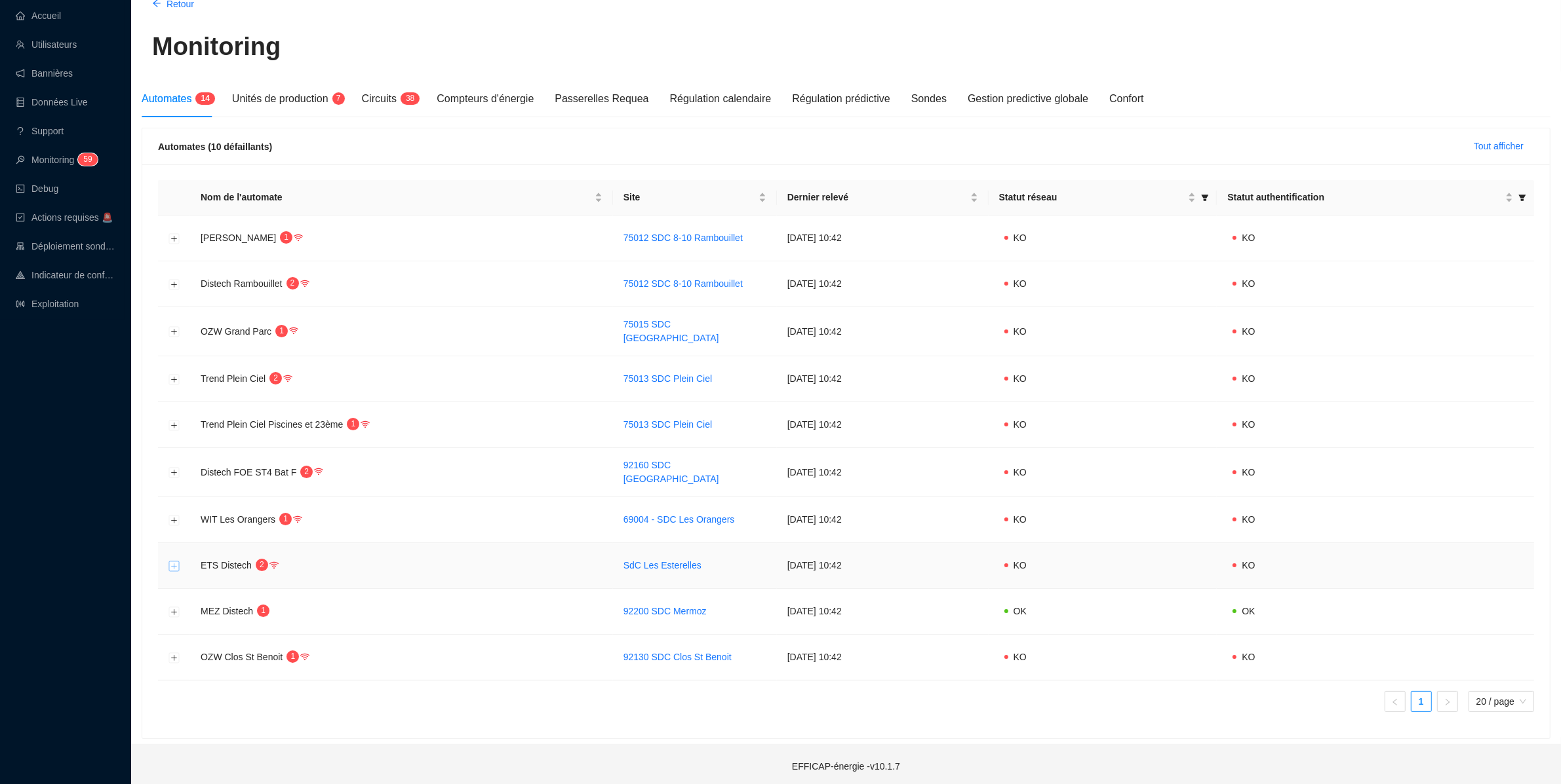
click at [177, 561] on button "Développer la ligne" at bounding box center [174, 566] width 10 height 10
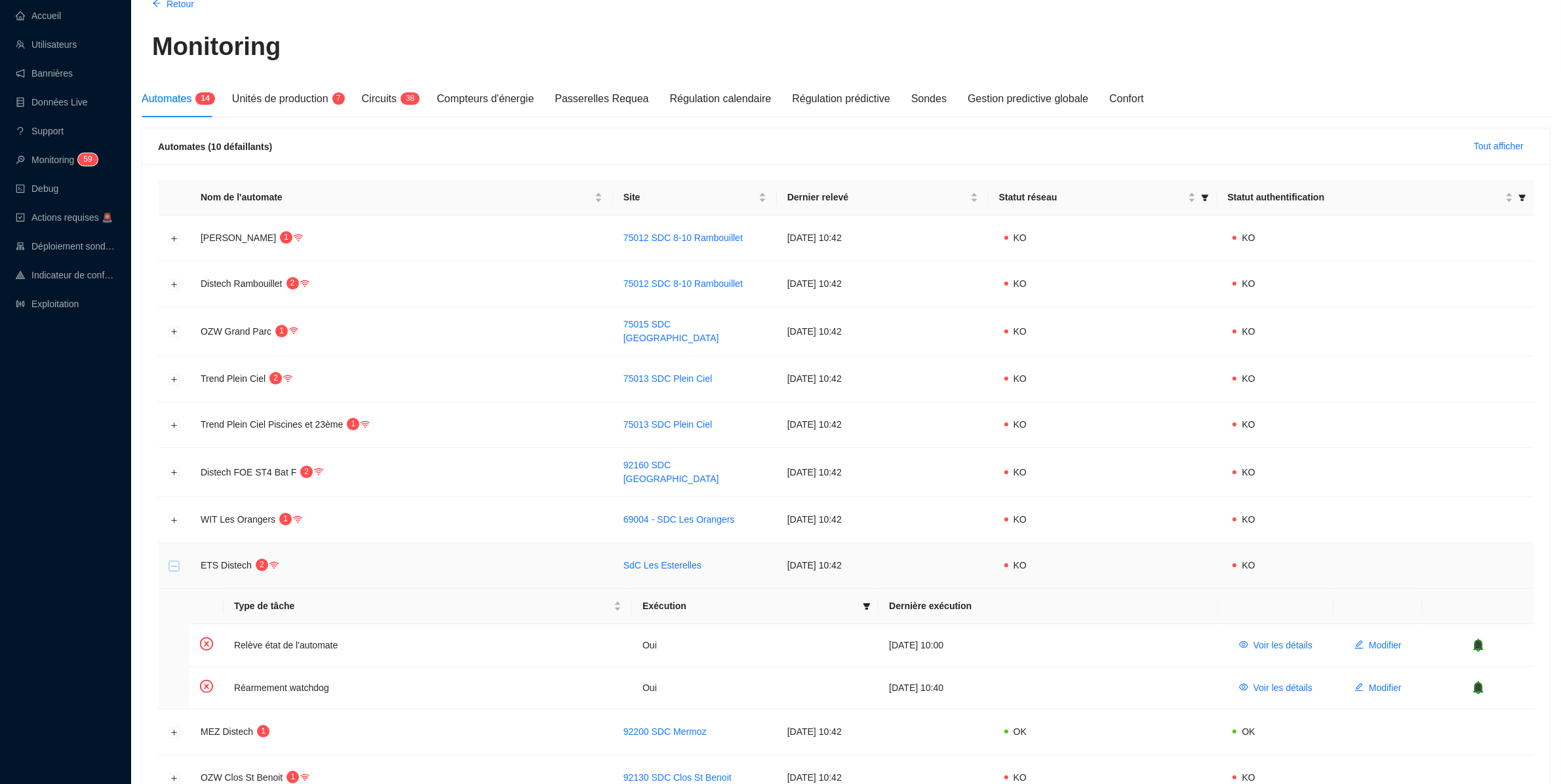
click at [177, 561] on button "Réduire la ligne" at bounding box center [174, 566] width 10 height 10
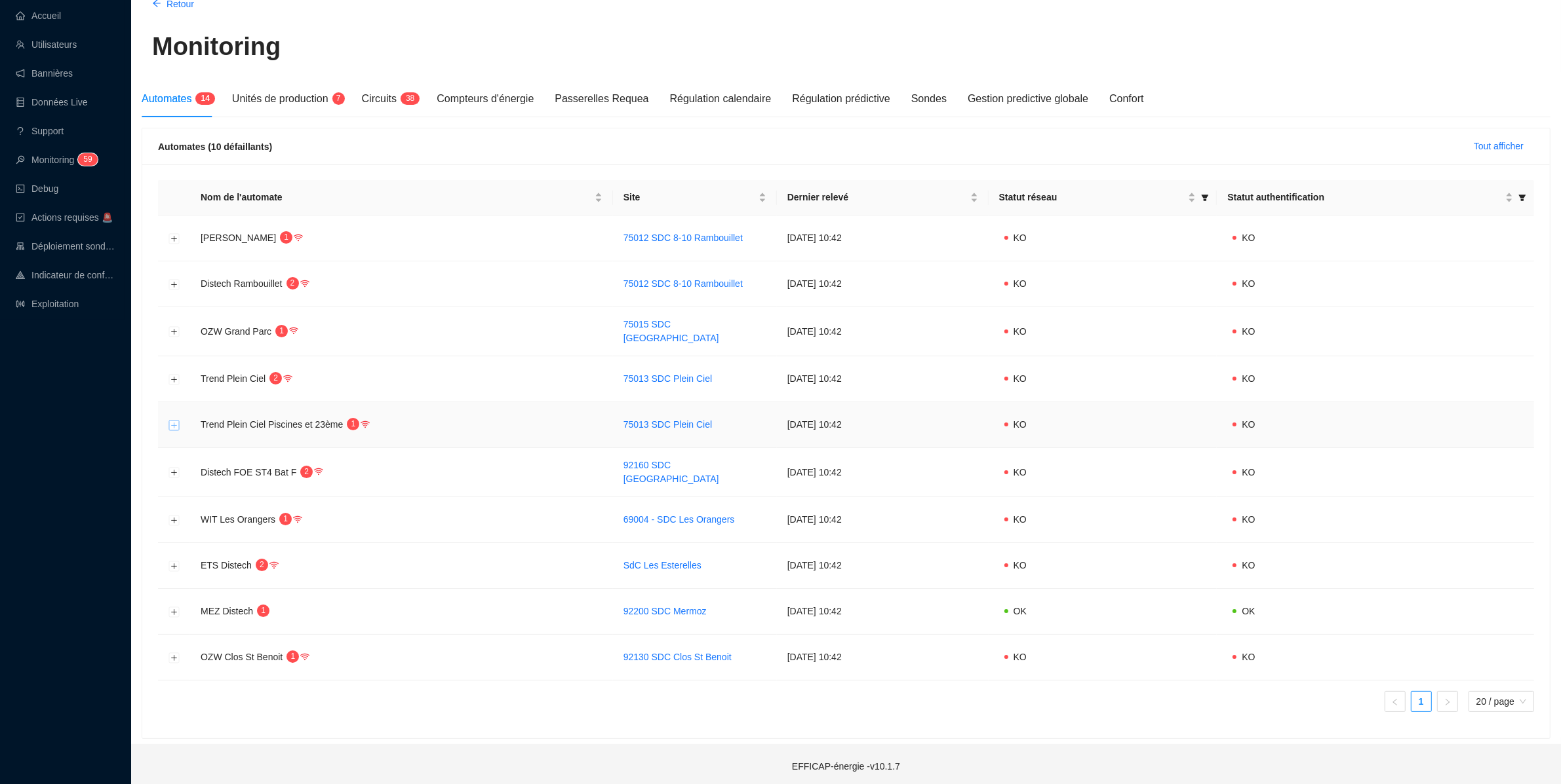
click at [169, 422] on button "Développer la ligne" at bounding box center [174, 425] width 10 height 10
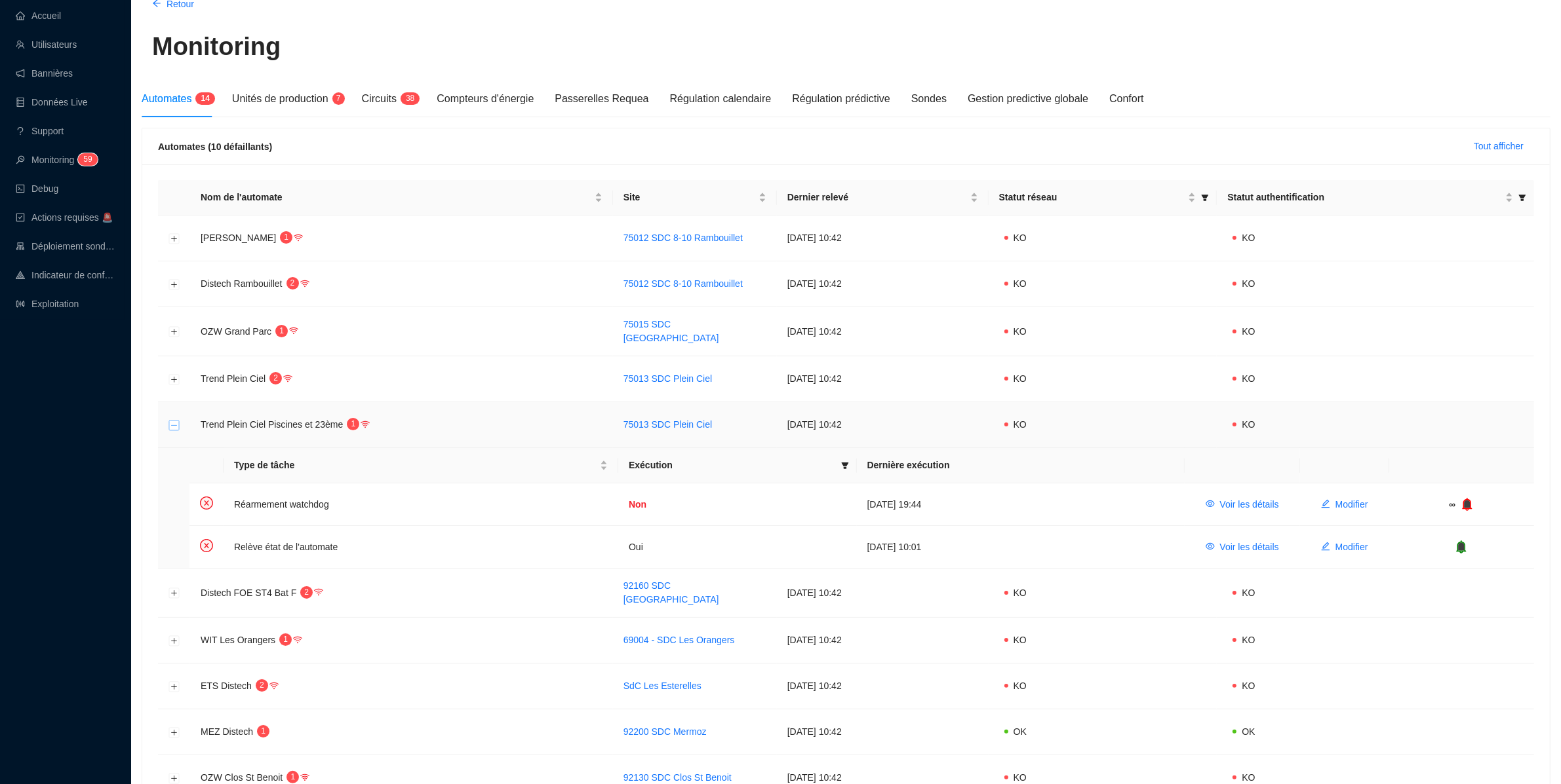
click at [169, 422] on button "Réduire la ligne" at bounding box center [174, 425] width 10 height 10
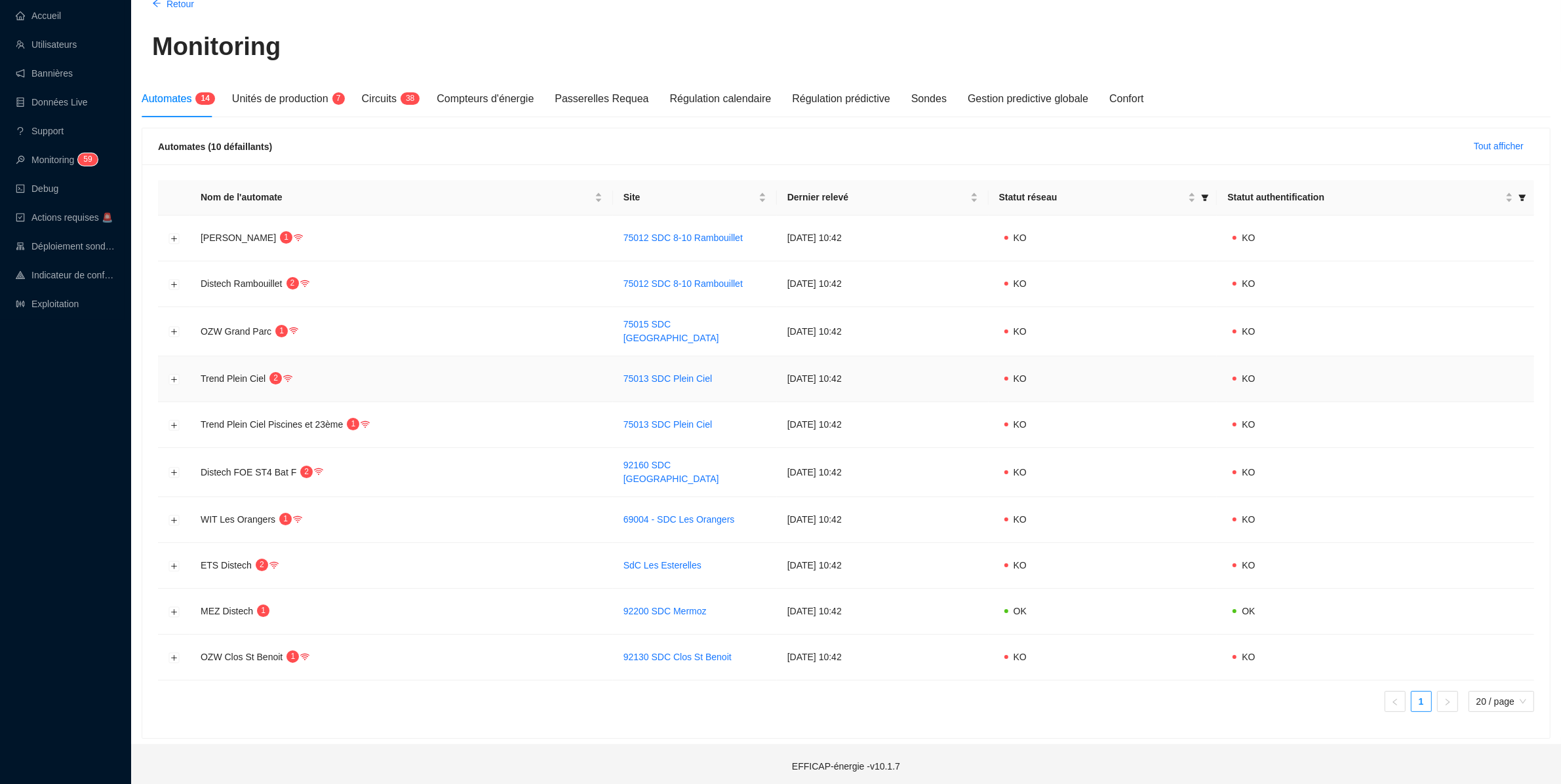
click at [180, 372] on td at bounding box center [174, 379] width 32 height 46
click at [174, 375] on button "Développer la ligne" at bounding box center [174, 379] width 10 height 10
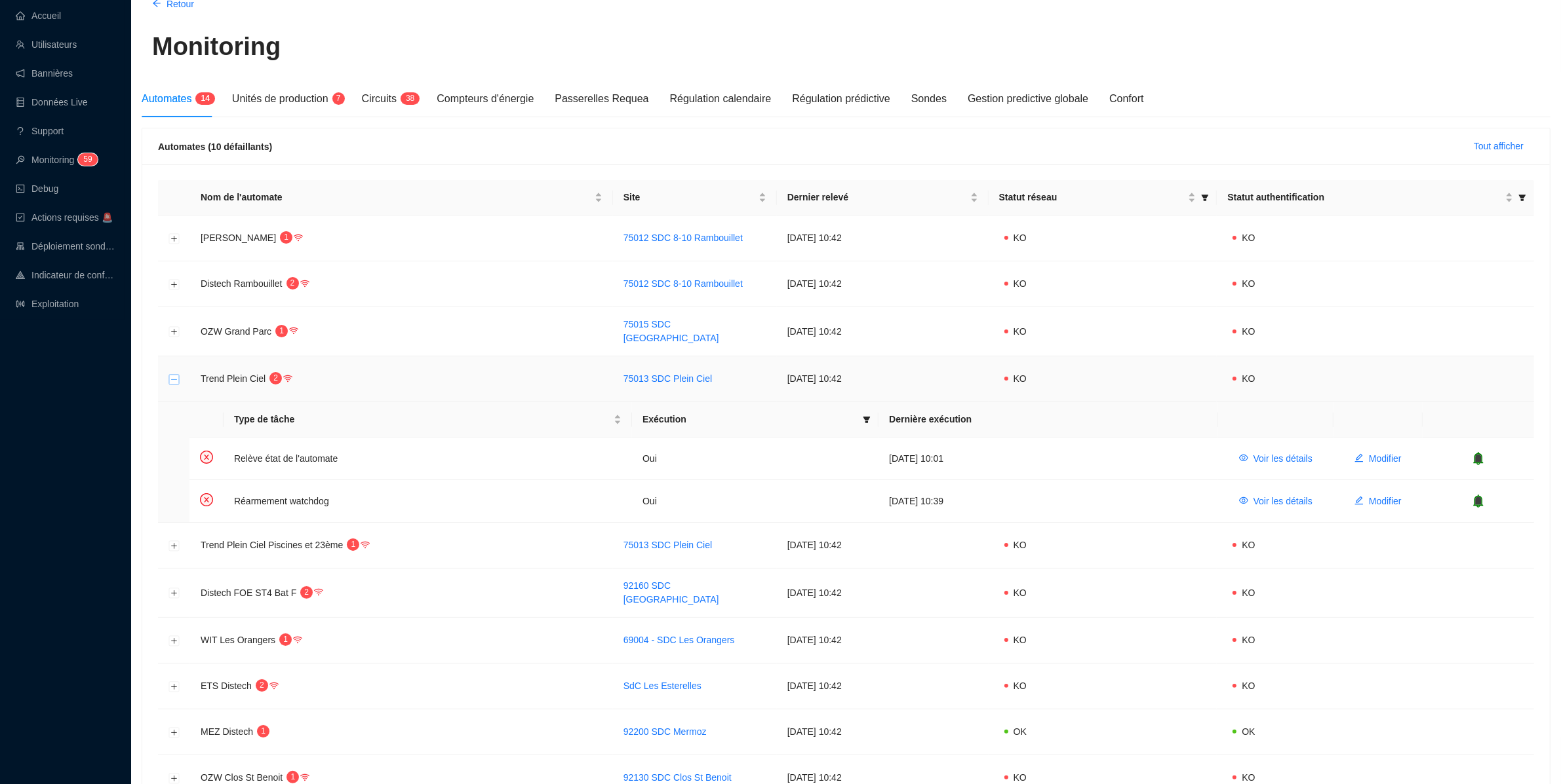
click at [174, 375] on button "Réduire la ligne" at bounding box center [174, 379] width 10 height 10
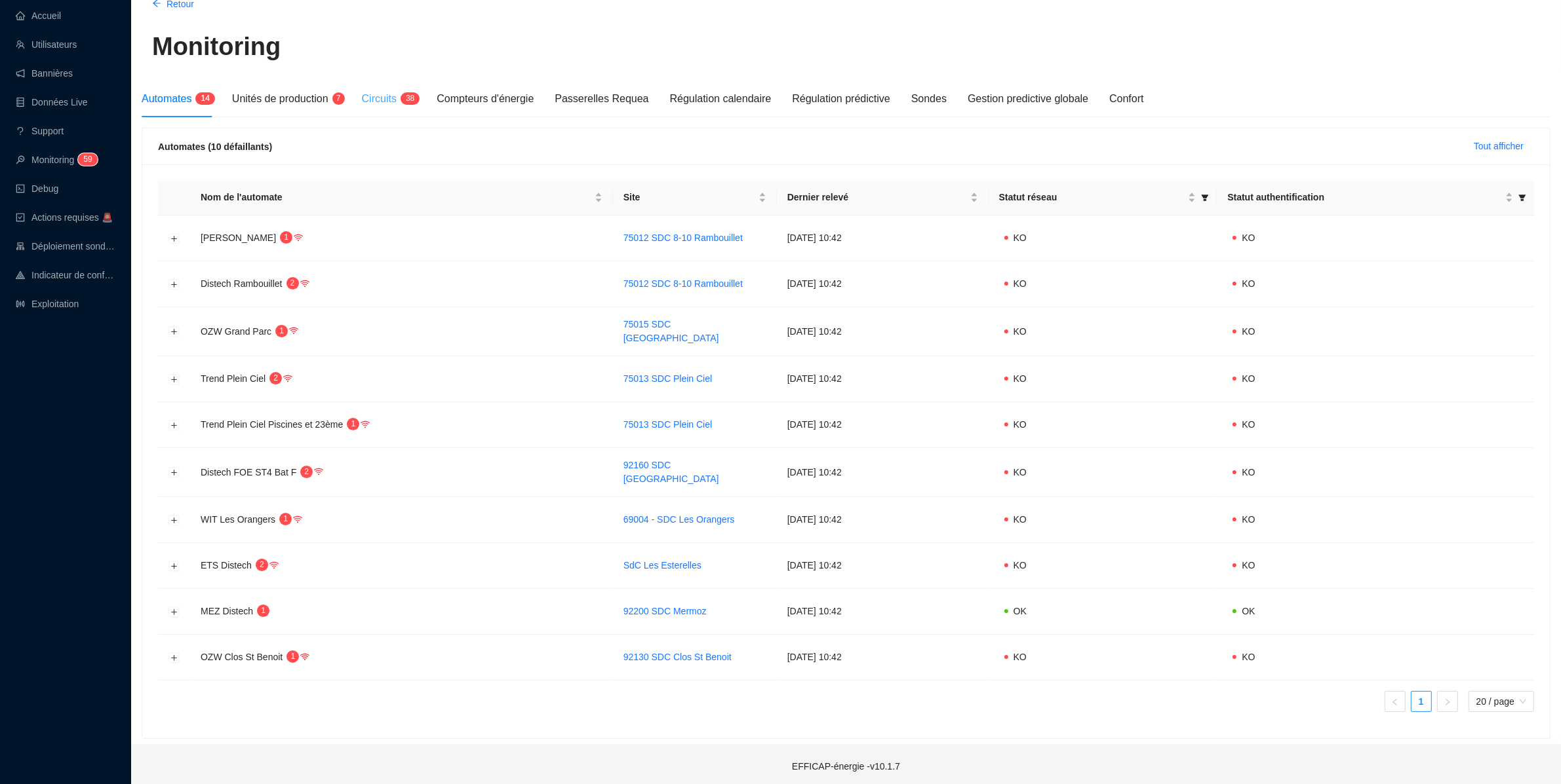
click at [397, 106] on div "Circuits 3 8" at bounding box center [388, 99] width 54 height 37
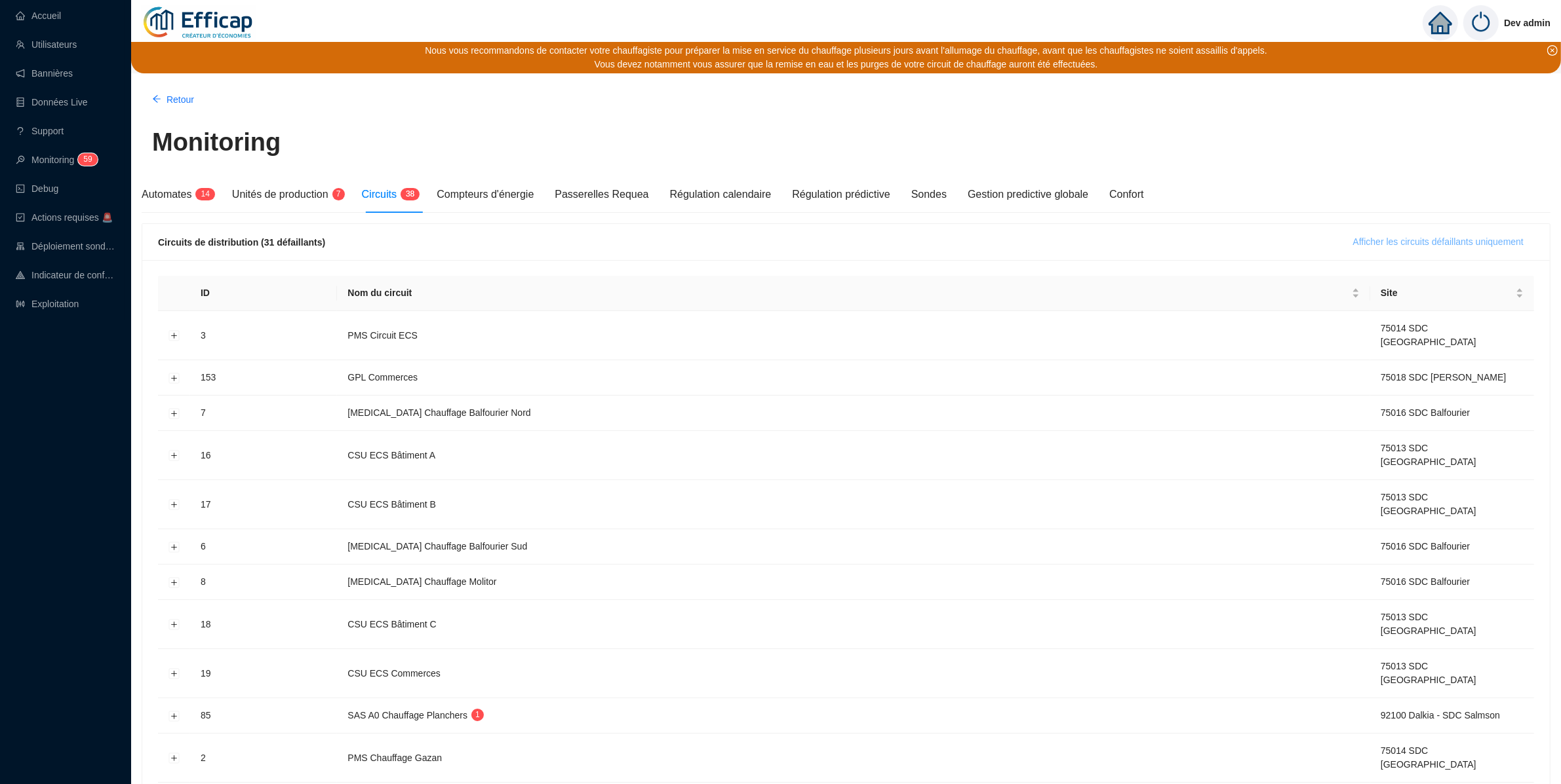
click at [1488, 247] on span "Afficher les circuits défaillants uniquement" at bounding box center [1438, 241] width 171 height 14
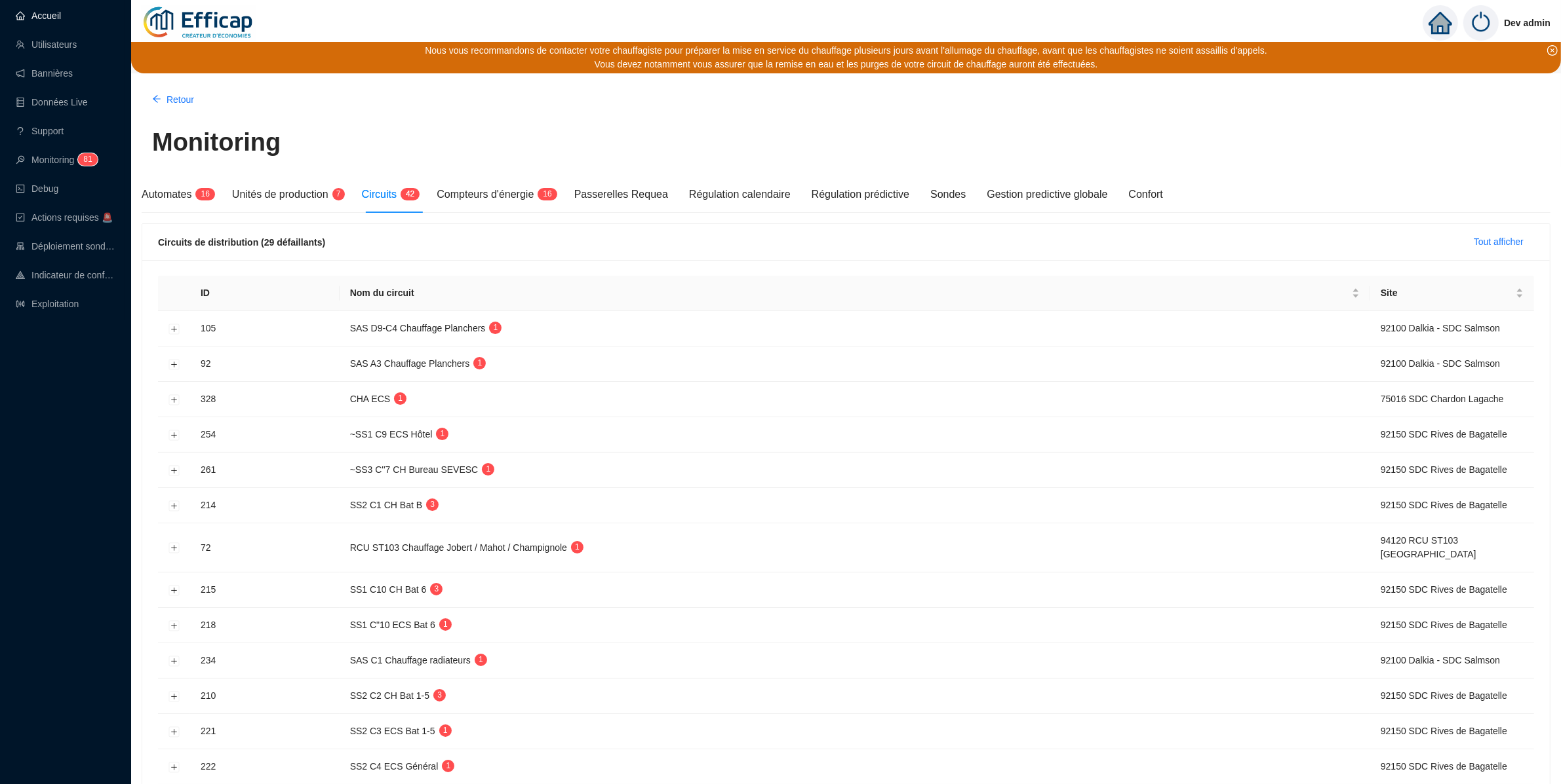
click at [31, 14] on link "Accueil" at bounding box center [38, 15] width 45 height 10
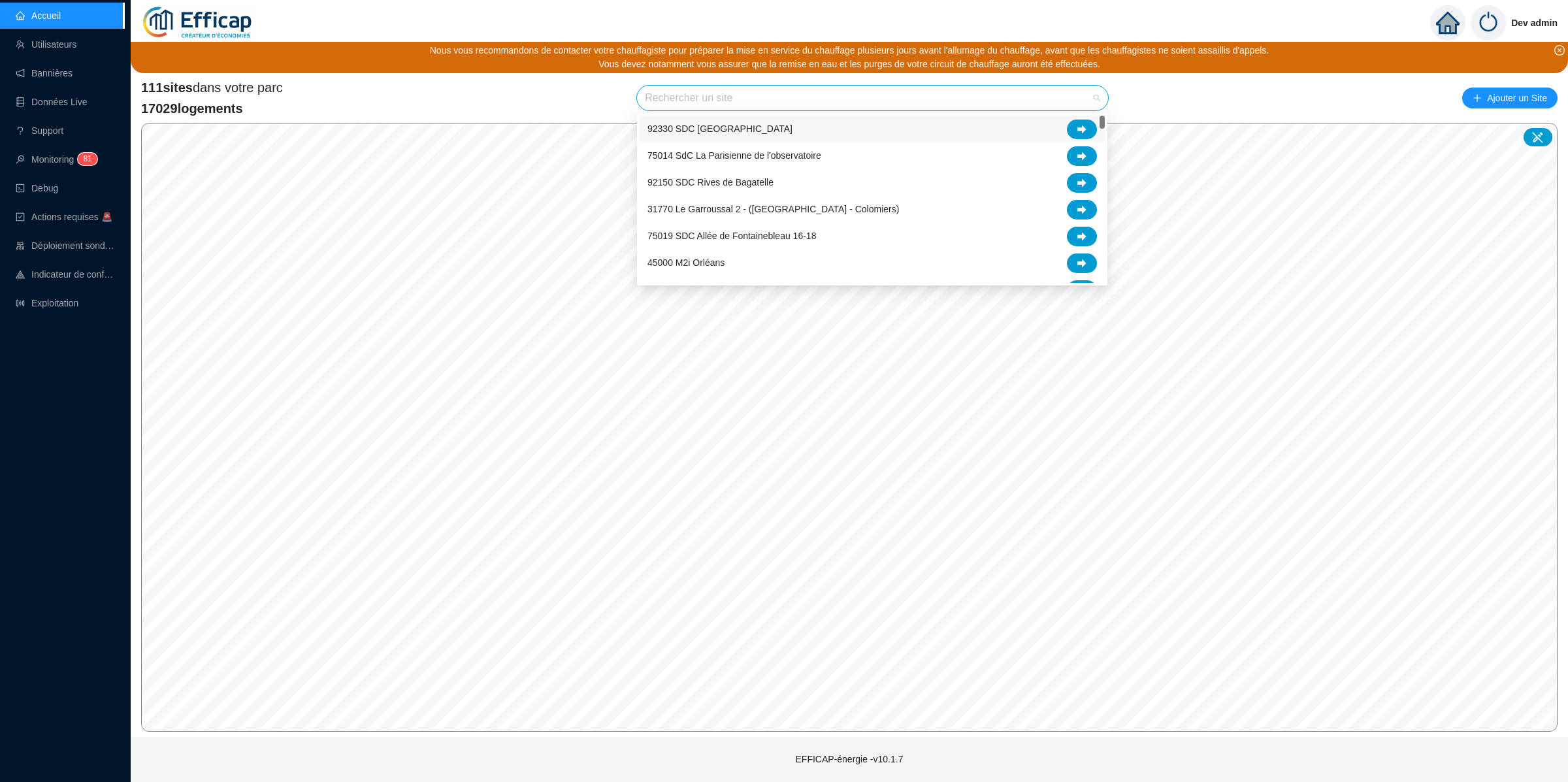
click at [794, 92] on input "search" at bounding box center [867, 98] width 444 height 25
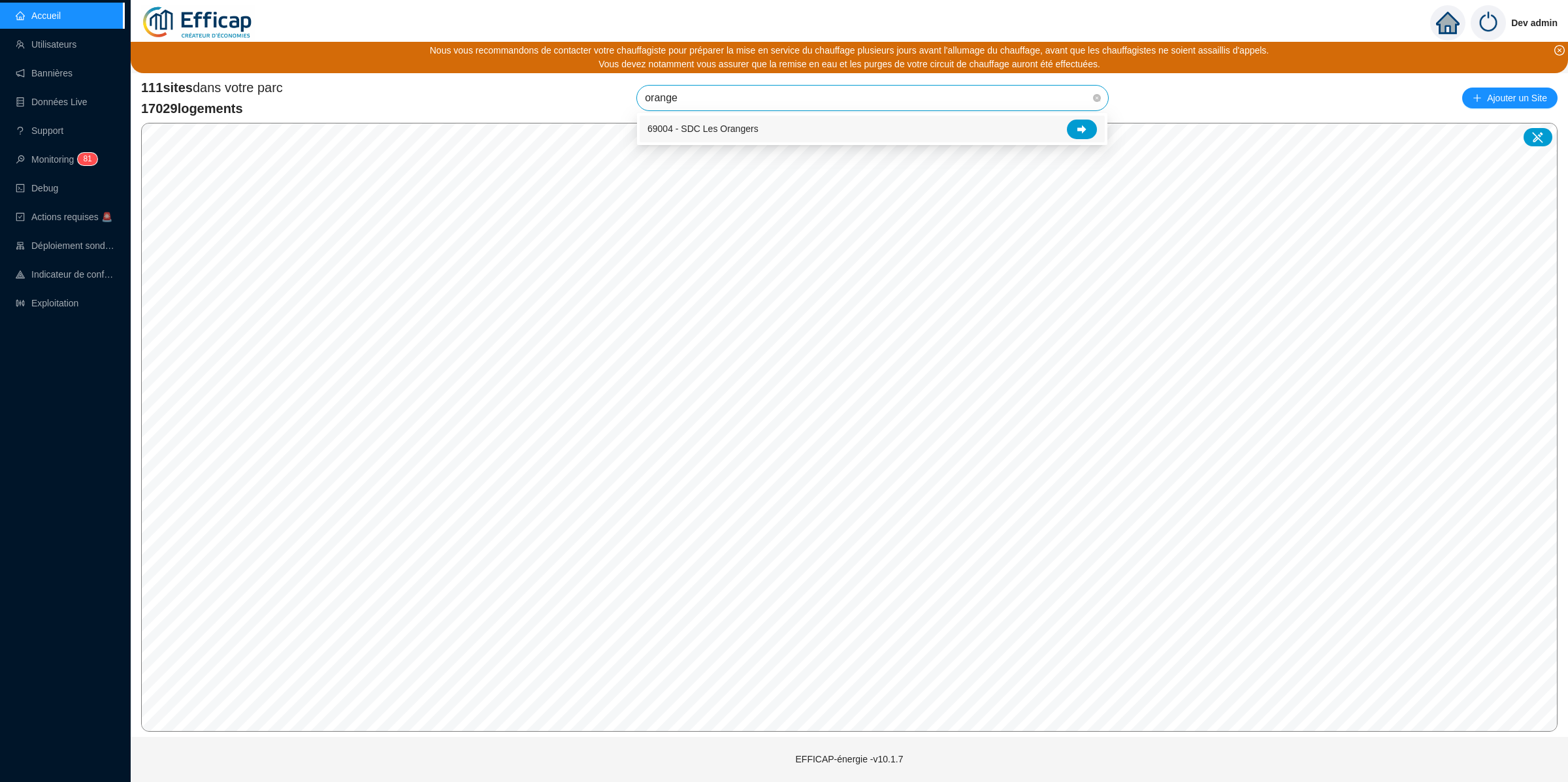
type input "oranger"
click at [1081, 127] on icon at bounding box center [1082, 128] width 9 height 8
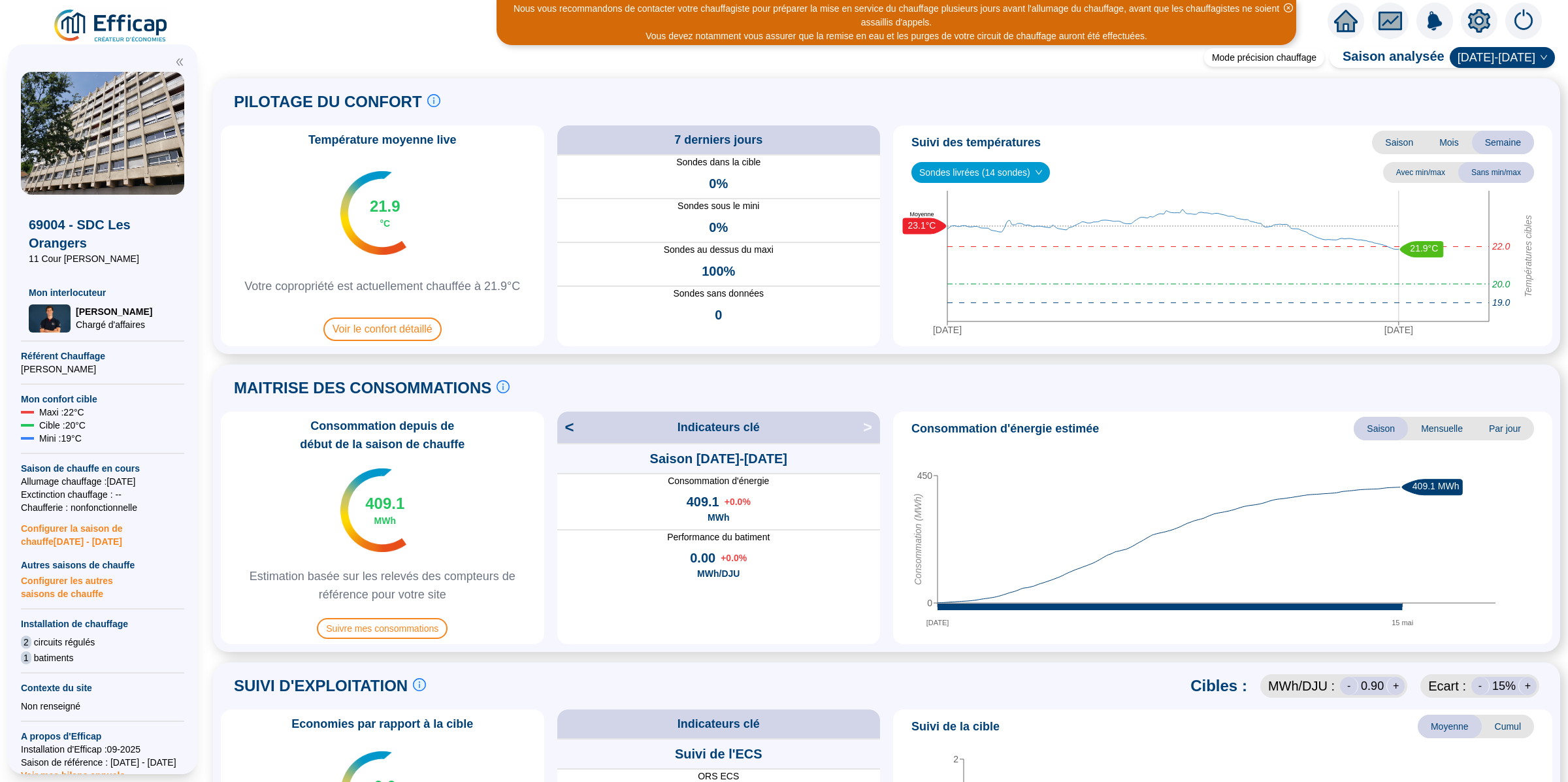
click at [1481, 20] on icon "setting" at bounding box center [1479, 21] width 24 height 24
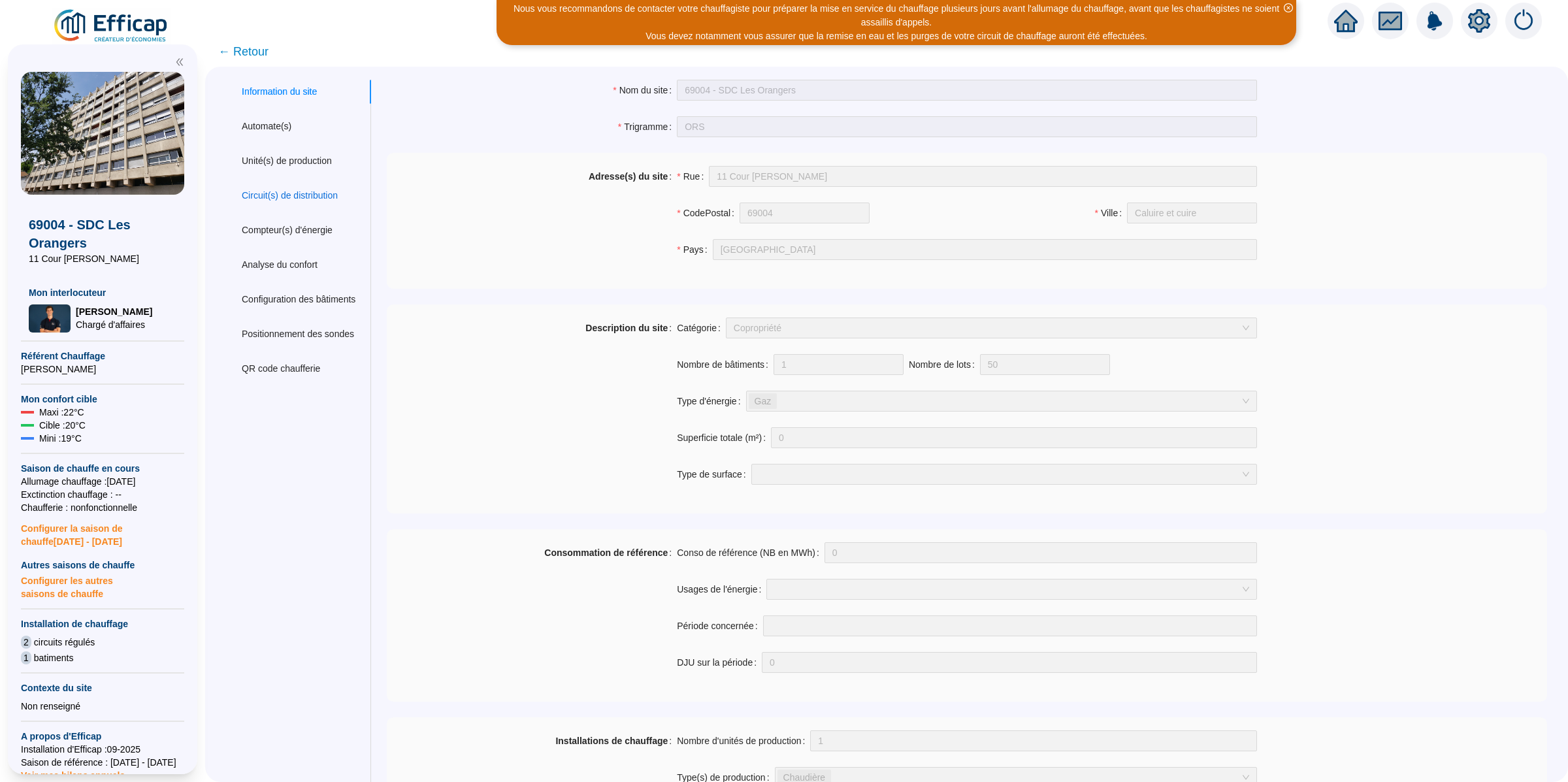
click at [325, 197] on div "Circuit(s) de distribution" at bounding box center [289, 195] width 96 height 14
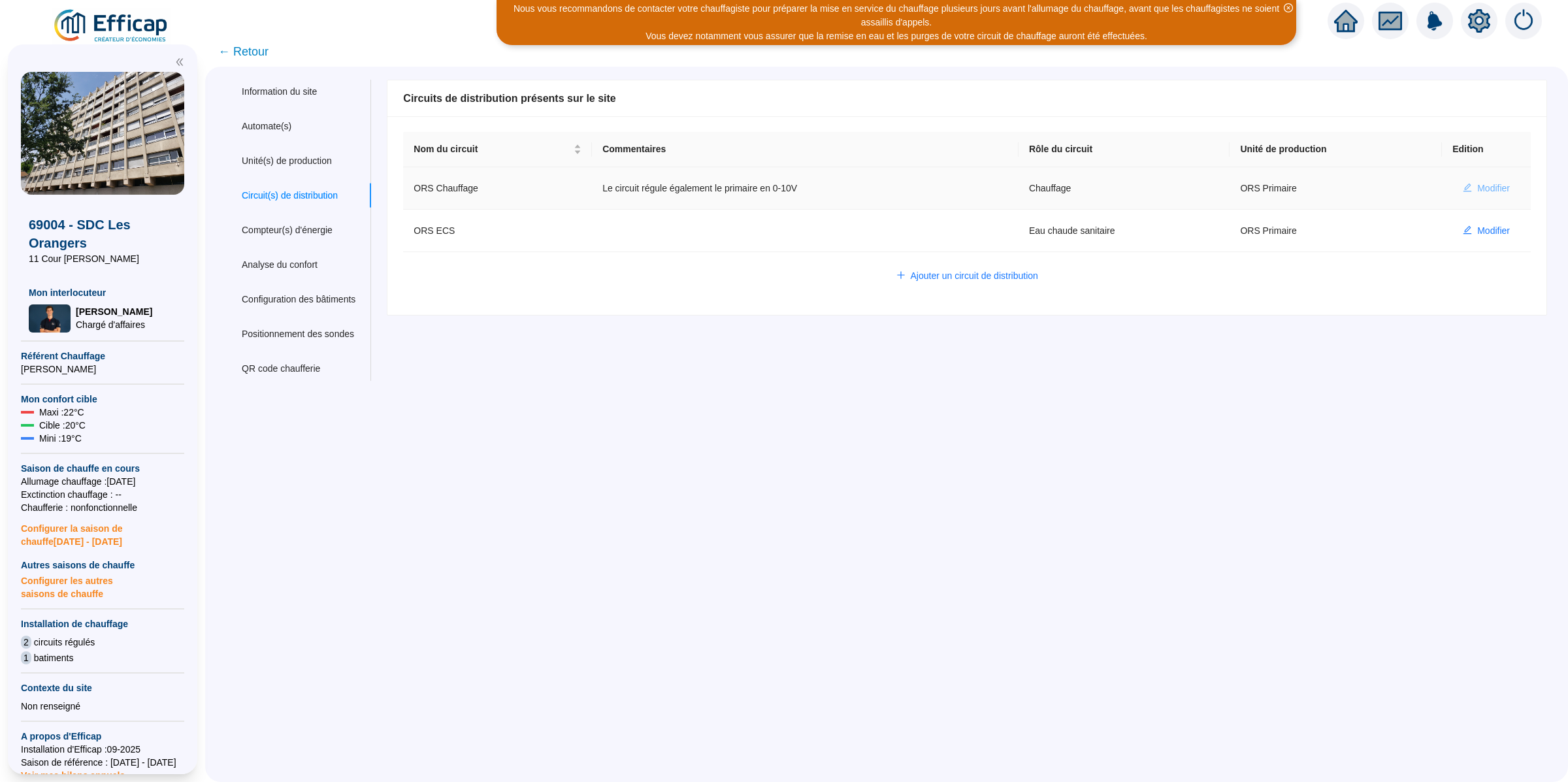
click at [1477, 190] on span "Modifier" at bounding box center [1494, 188] width 33 height 14
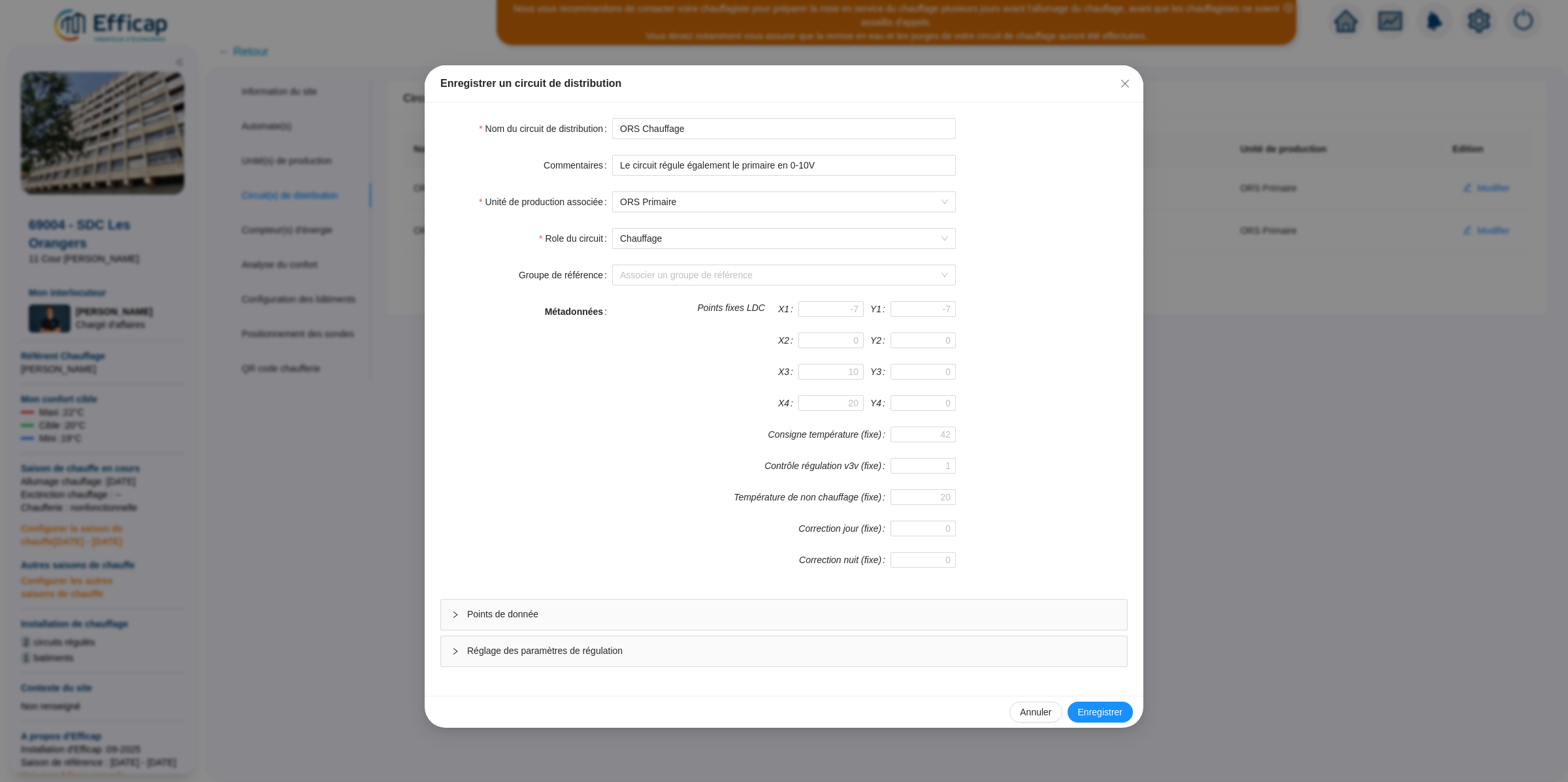
click at [524, 620] on span "Points de donnée" at bounding box center [792, 614] width 650 height 14
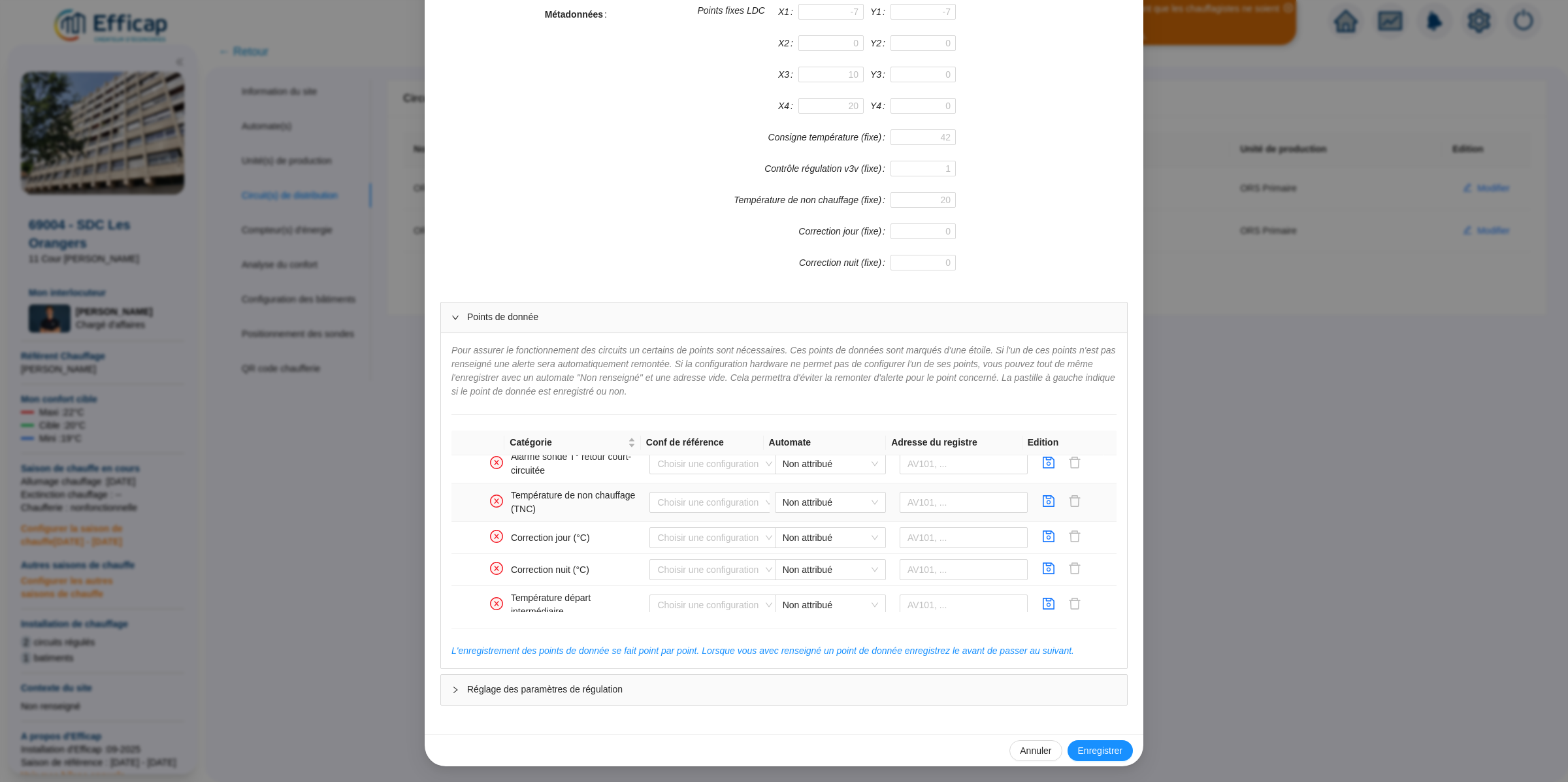
scroll to position [899, 0]
click at [1043, 550] on icon "save" at bounding box center [1049, 553] width 13 height 13
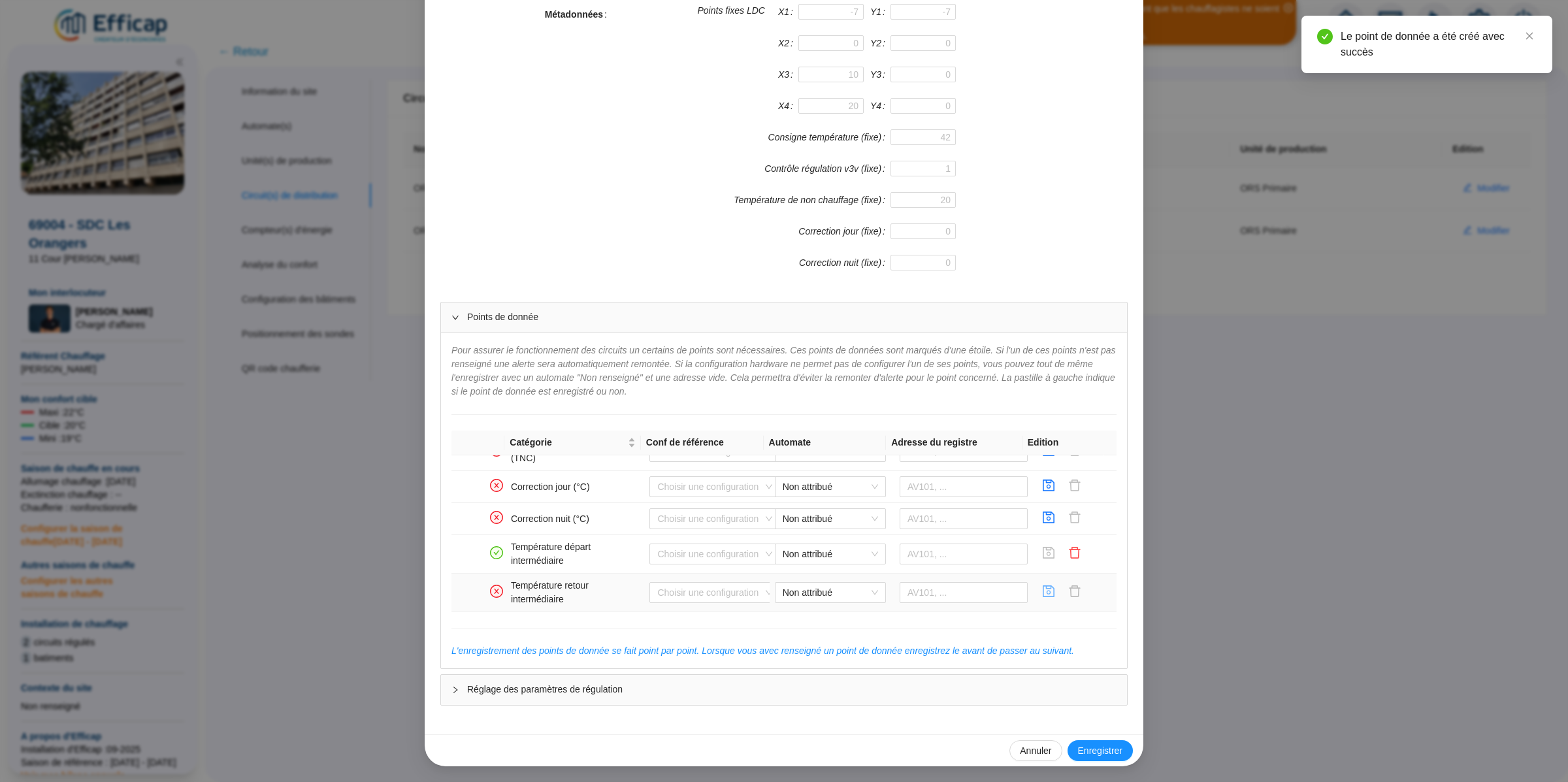
click at [1043, 595] on icon "save" at bounding box center [1049, 592] width 13 height 13
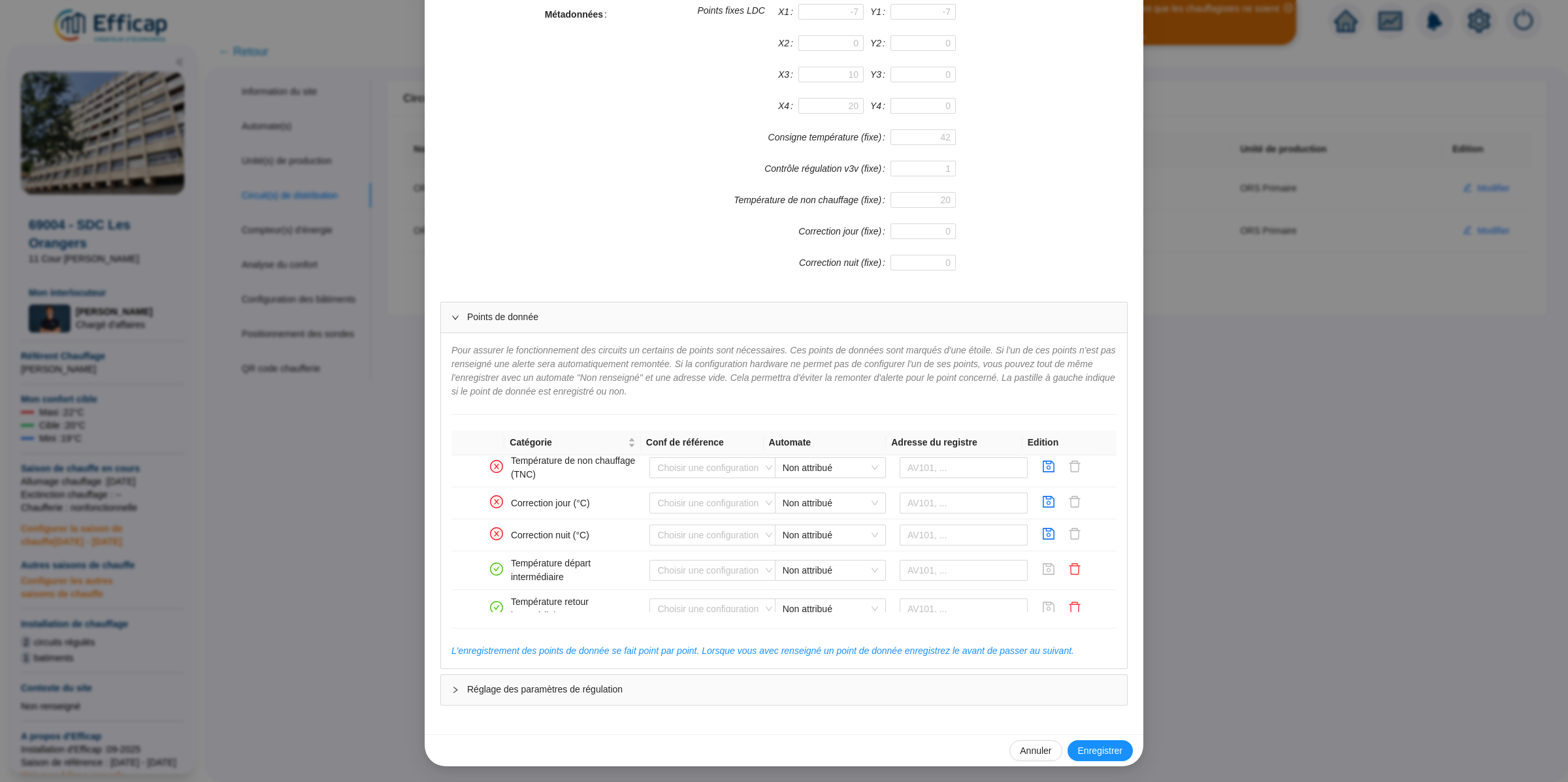
scroll to position [858, 0]
click at [1013, 229] on div "Métadonnées Points fixes LDC X1 Y1 X2 Y2 X3 Y3 X4 Y4 Consigne température (fixe…" at bounding box center [784, 145] width 687 height 282
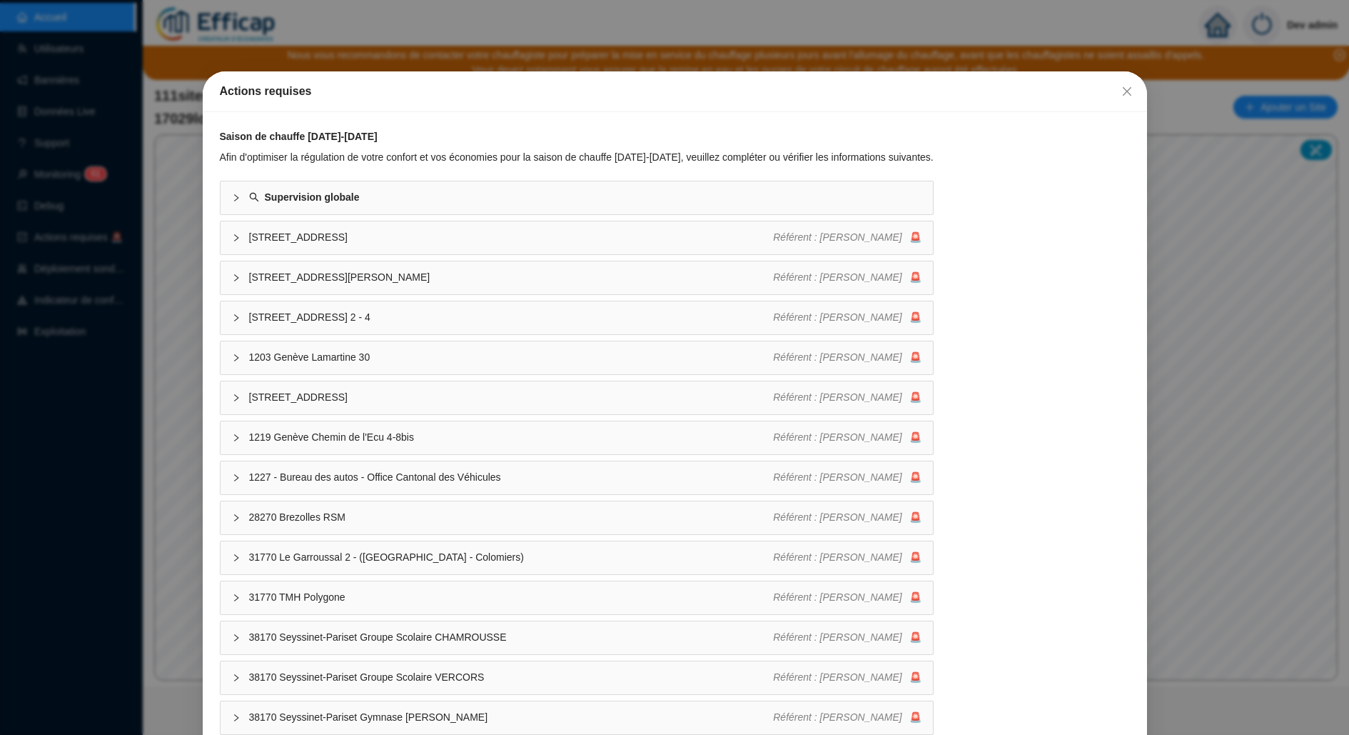
click at [52, 294] on div "Actions requises Saison de chauffe [DATE]-[DATE] Afin d'optimiser la régulation…" at bounding box center [674, 367] width 1349 height 735
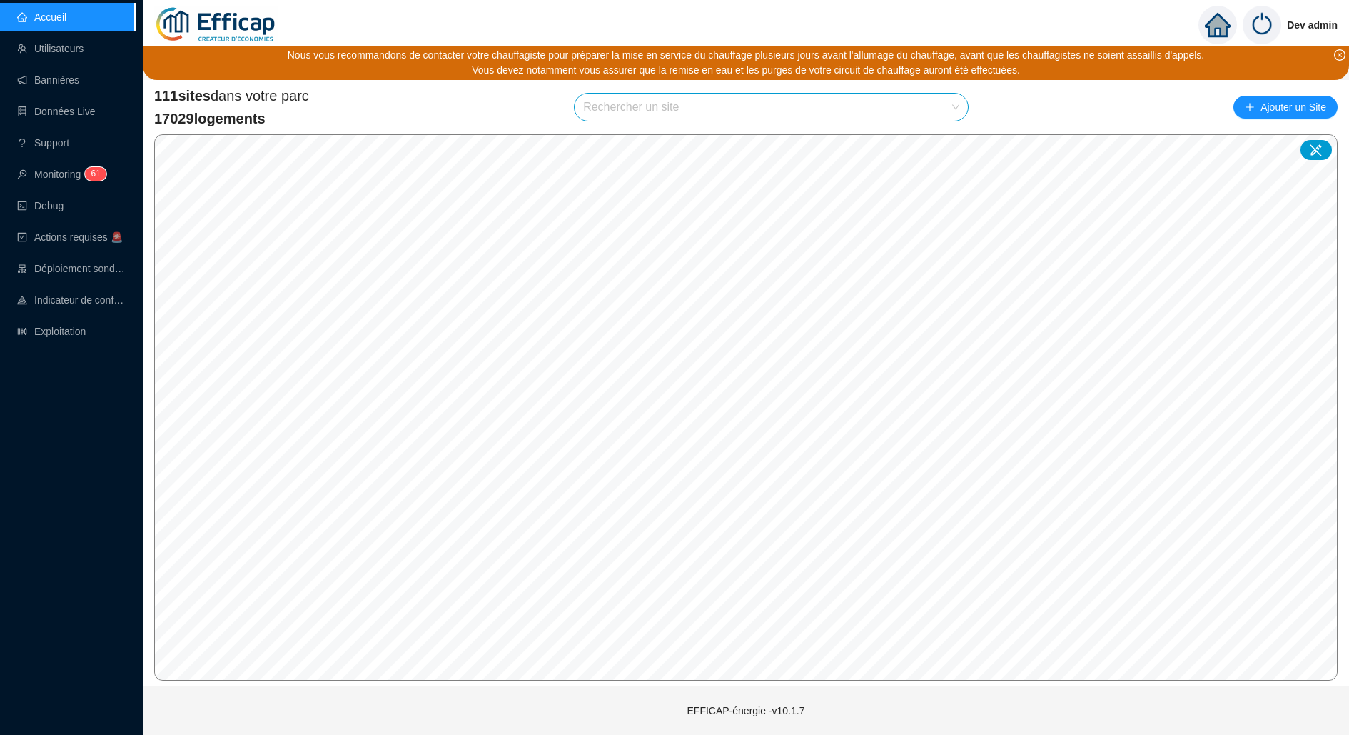
click at [643, 100] on input "search" at bounding box center [764, 107] width 363 height 27
type input "domaine"
click at [937, 133] on div at bounding box center [940, 141] width 33 height 21
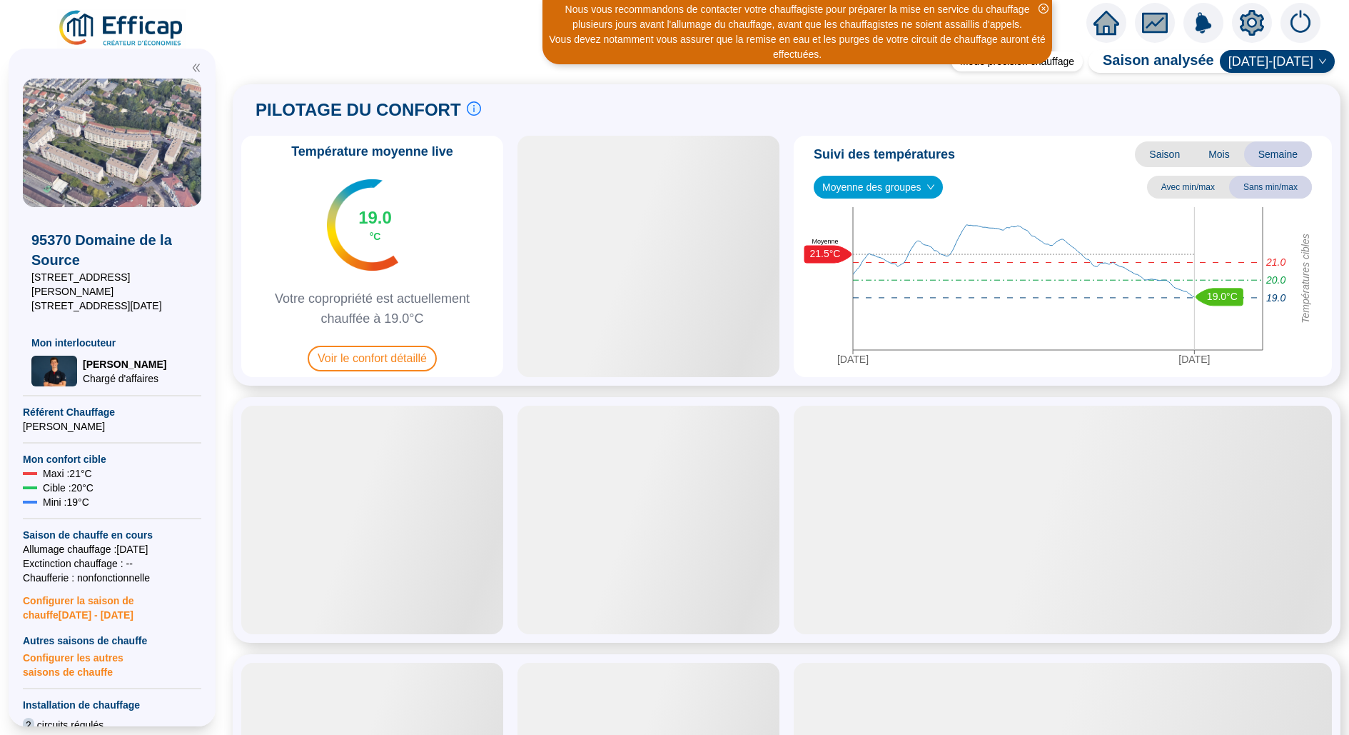
click at [1246, 19] on icon "setting" at bounding box center [1252, 22] width 24 height 23
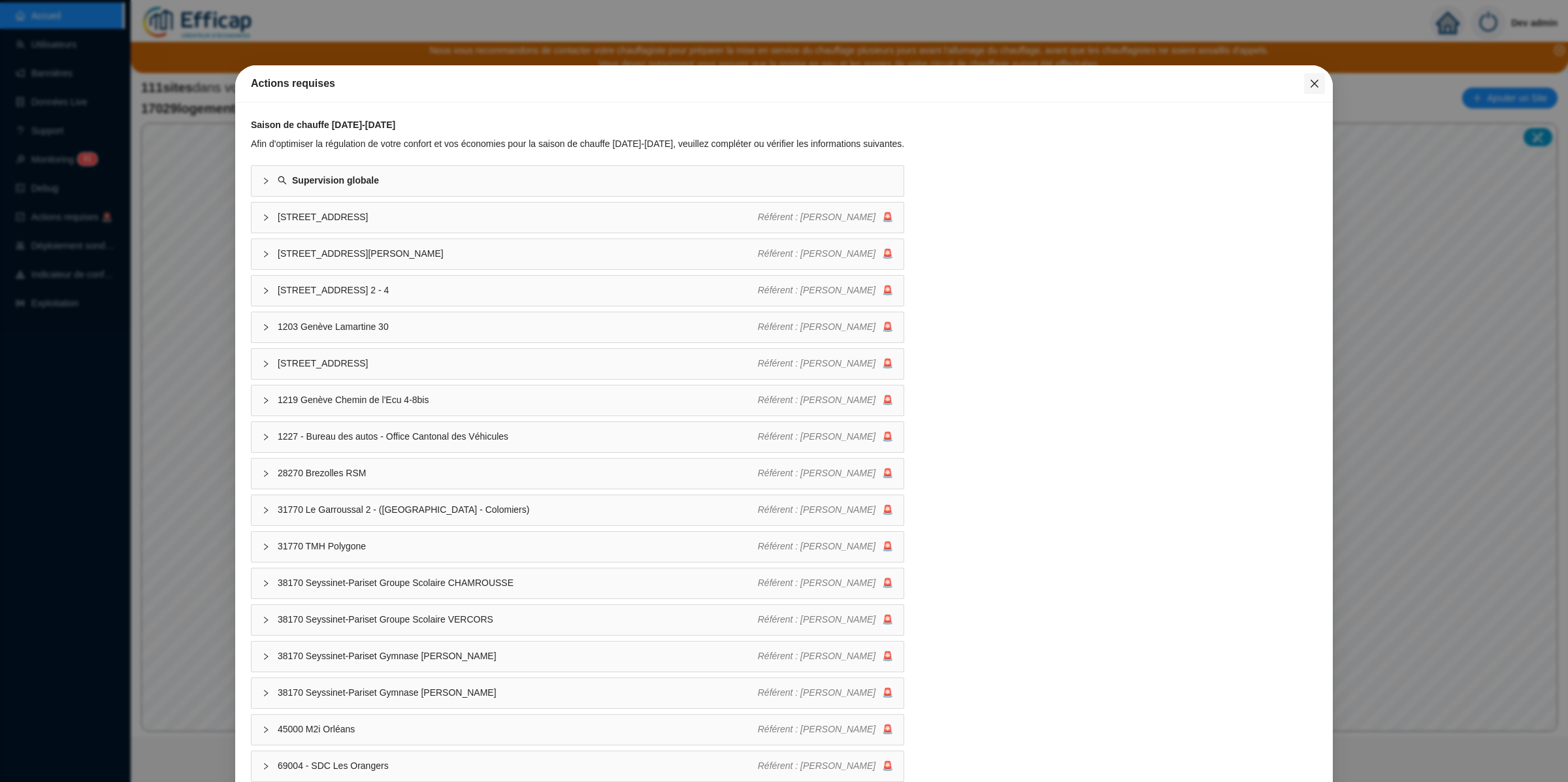
click at [1309, 88] on icon "close" at bounding box center [1314, 83] width 10 height 10
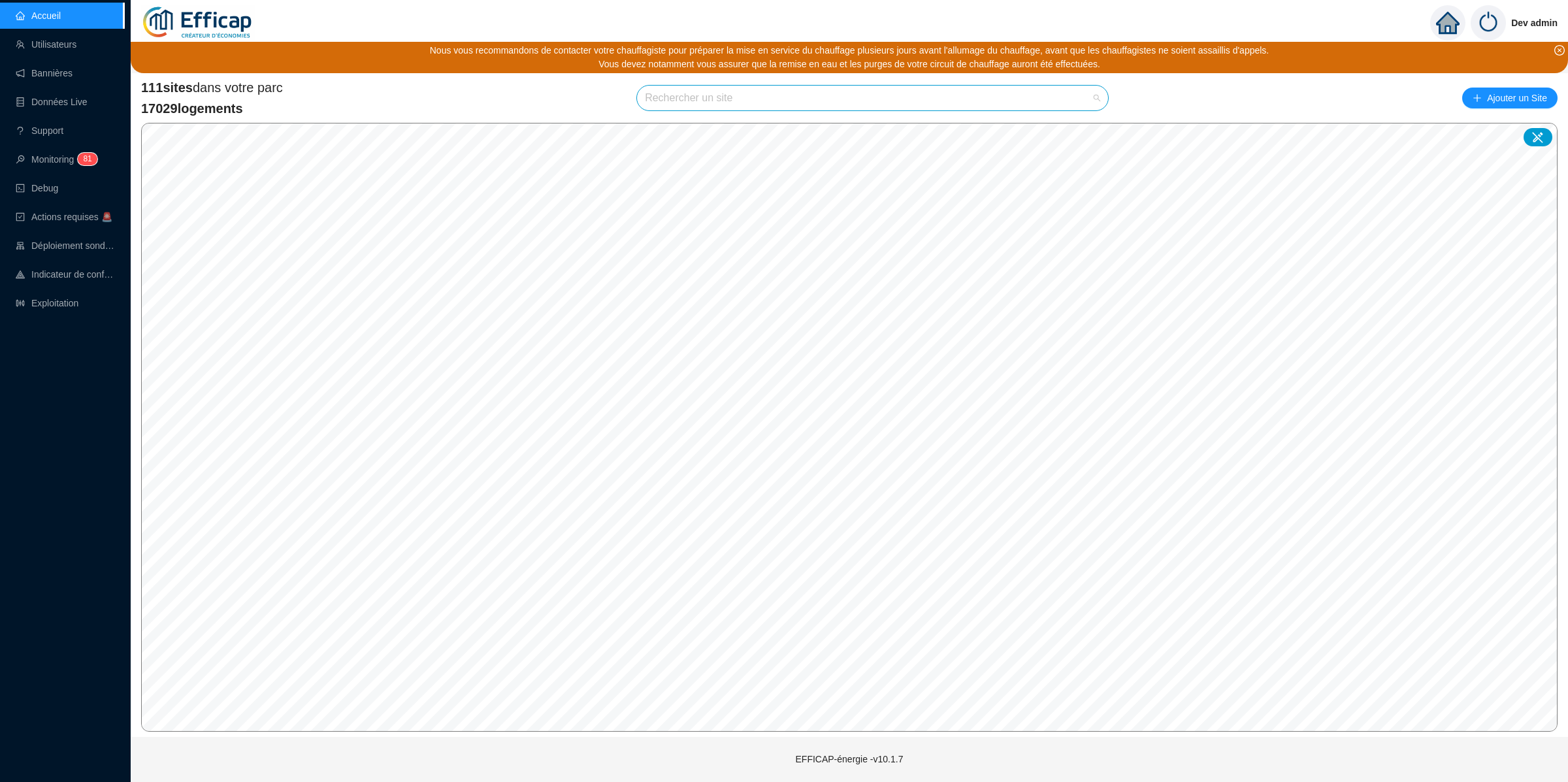
click at [984, 97] on input "search" at bounding box center [867, 98] width 444 height 25
type input "domaine"
click at [1076, 130] on div at bounding box center [1082, 129] width 30 height 19
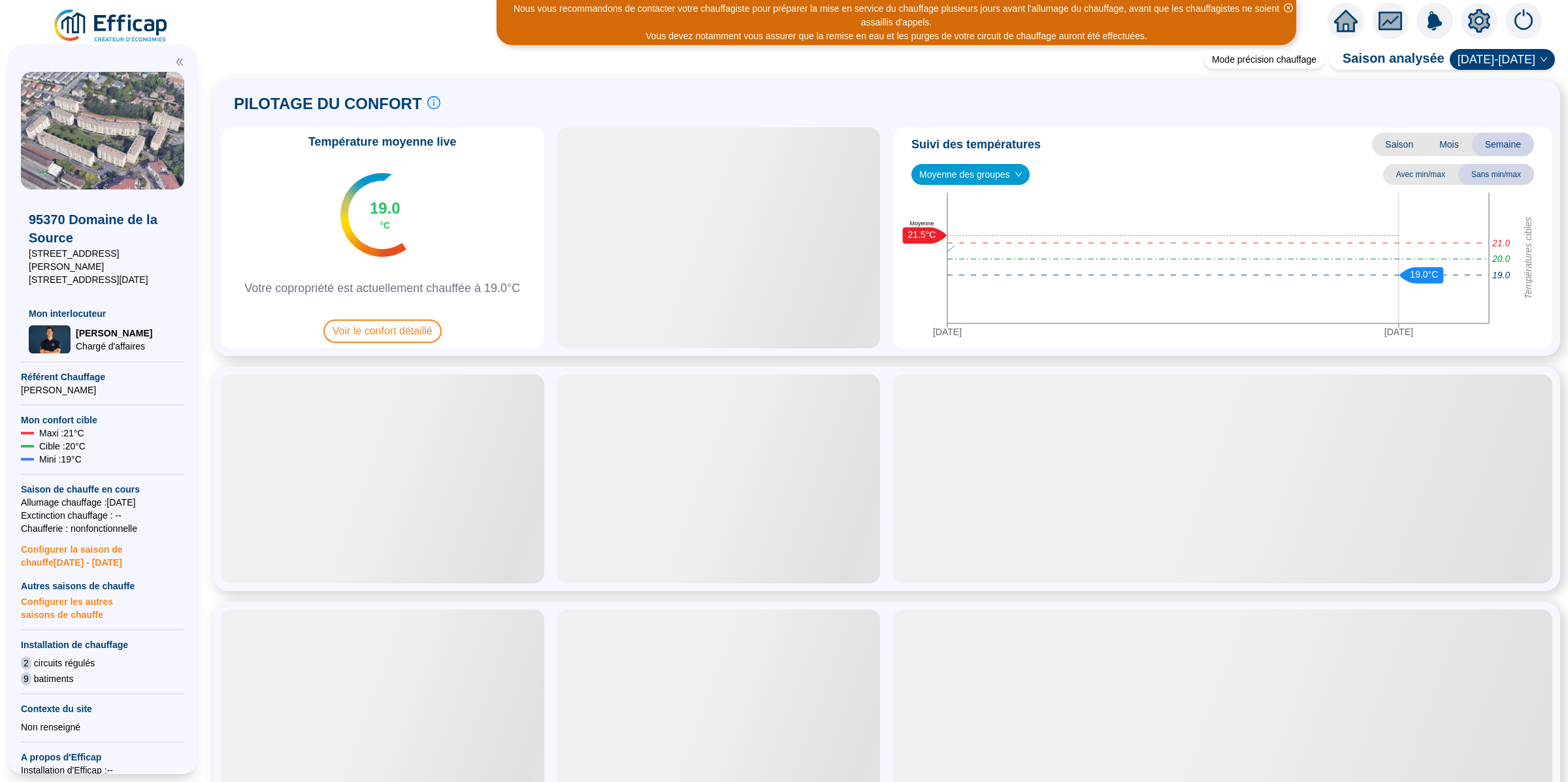
click at [1469, 22] on icon "setting" at bounding box center [1479, 21] width 24 height 24
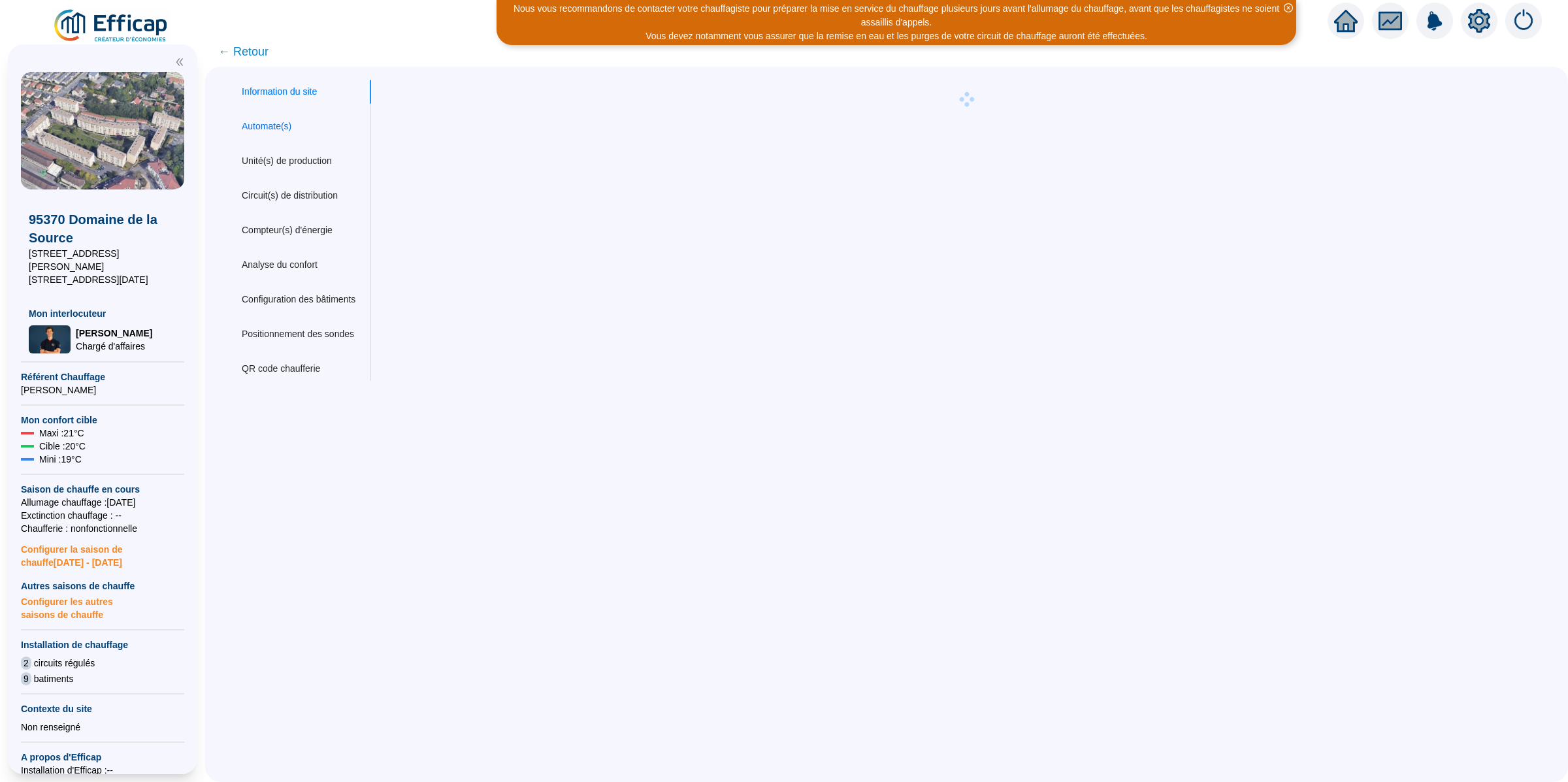
click at [280, 125] on div "Automate(s)" at bounding box center [266, 126] width 49 height 14
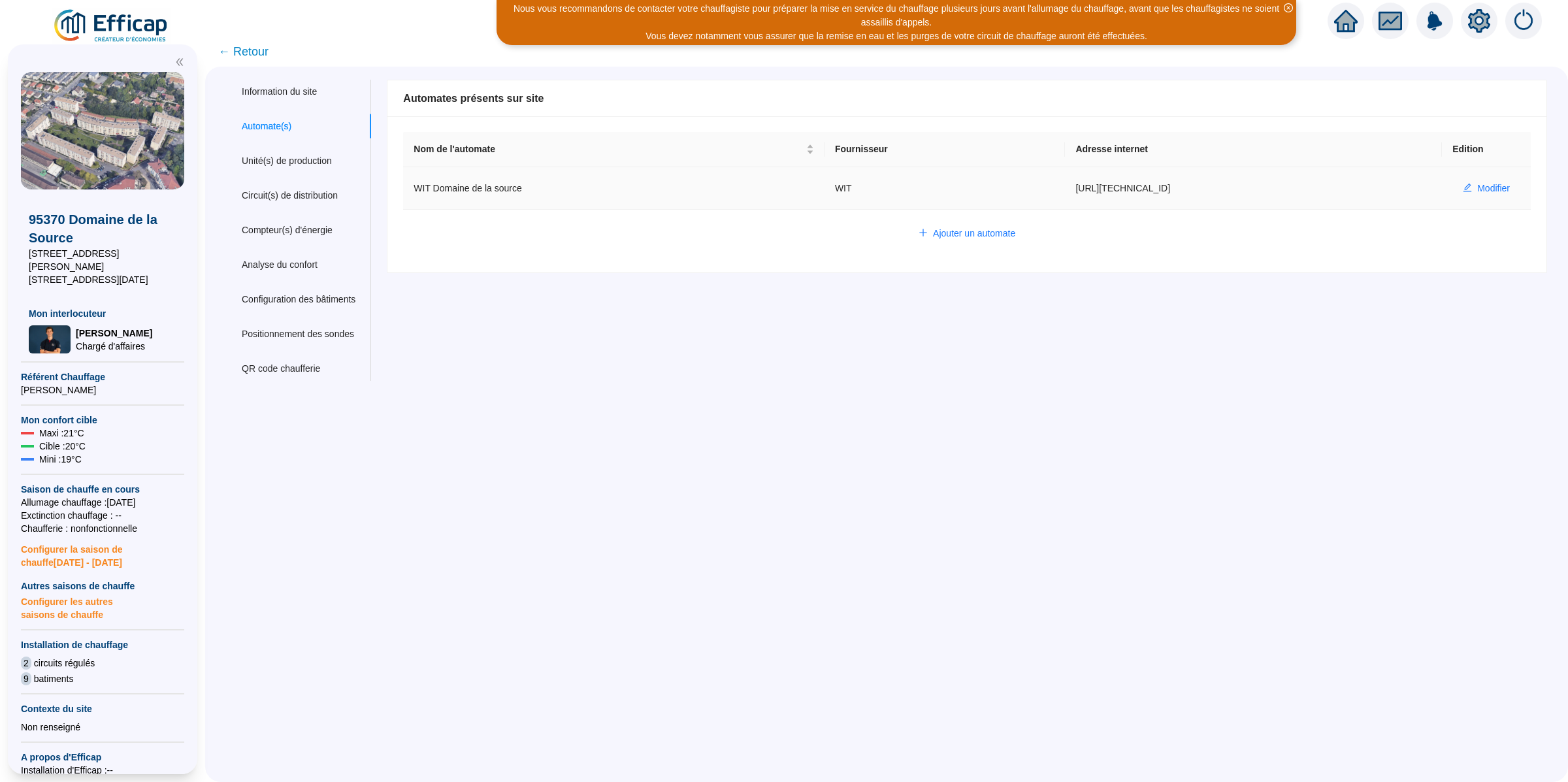
drag, startPoint x: 1055, startPoint y: 189, endPoint x: 1161, endPoint y: 189, distance: 106.0
click at [1161, 189] on td "[URL][TECHNICAL_ID]" at bounding box center [1254, 189] width 377 height 42
copy td "[URL][TECHNICAL_ID]"
click at [305, 196] on div "Circuit(s) de distribution" at bounding box center [289, 195] width 96 height 14
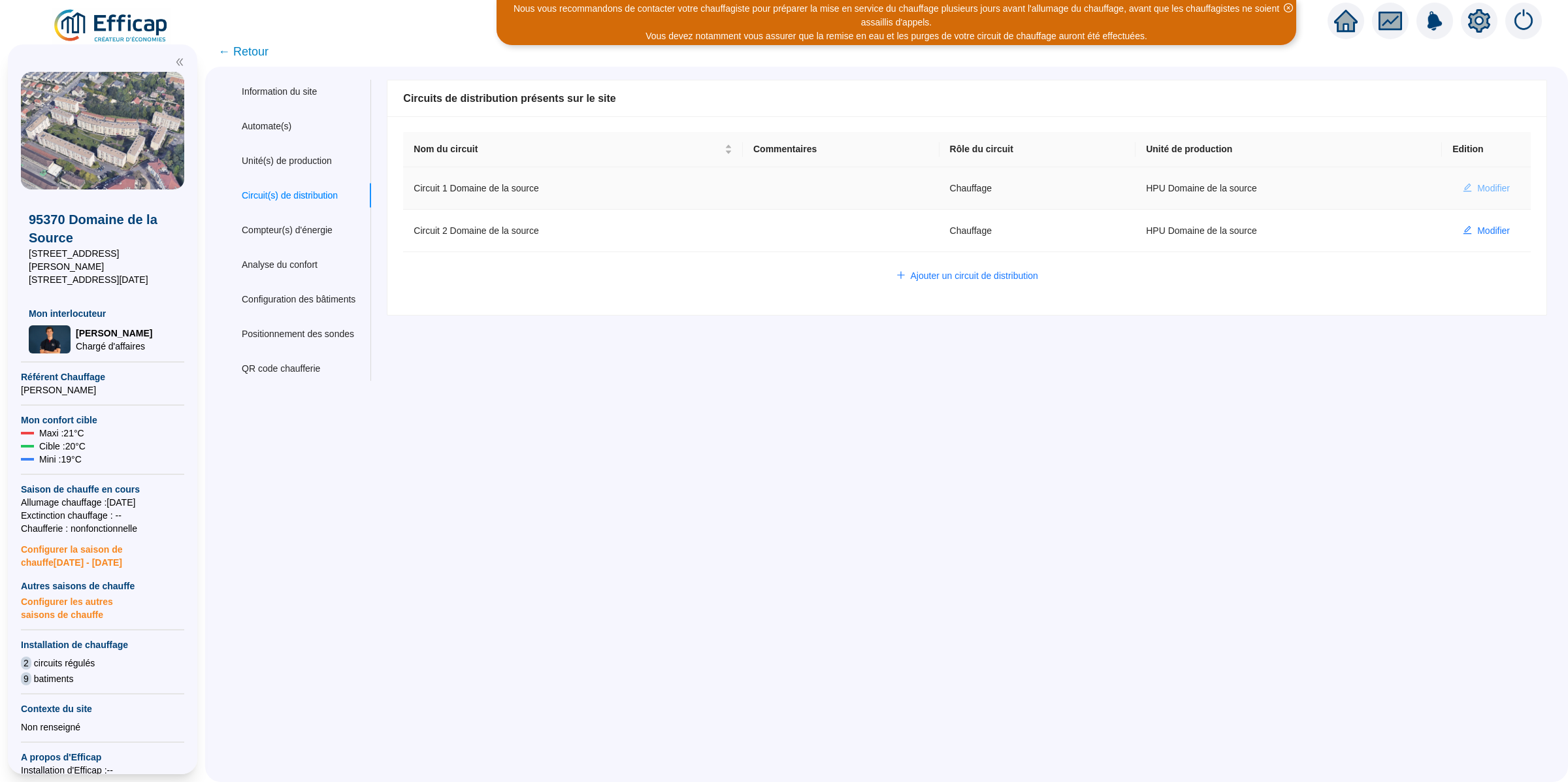
click at [1477, 186] on span "Modifier" at bounding box center [1494, 188] width 33 height 14
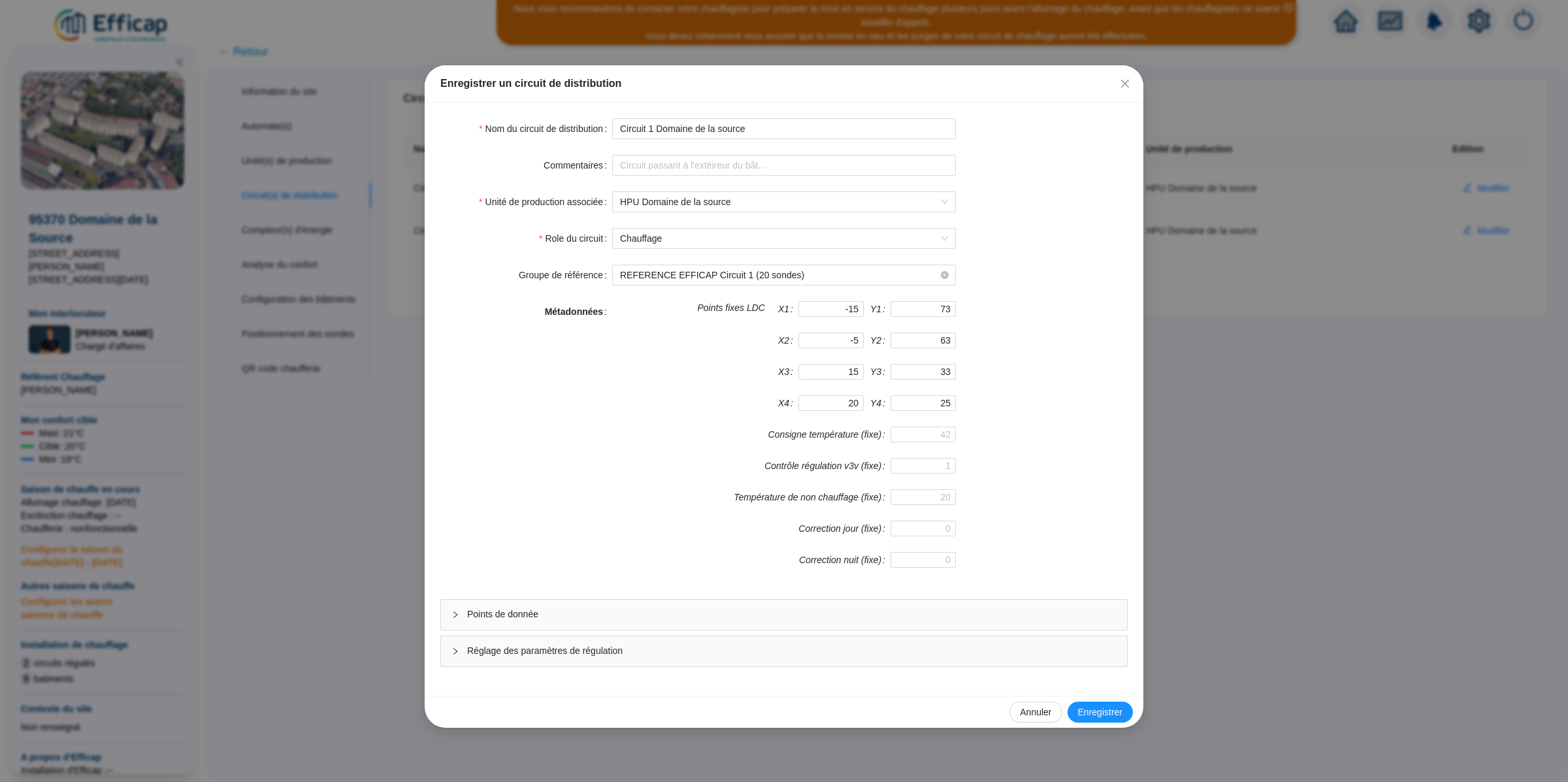
click at [524, 622] on span "Points de donnée" at bounding box center [792, 614] width 650 height 14
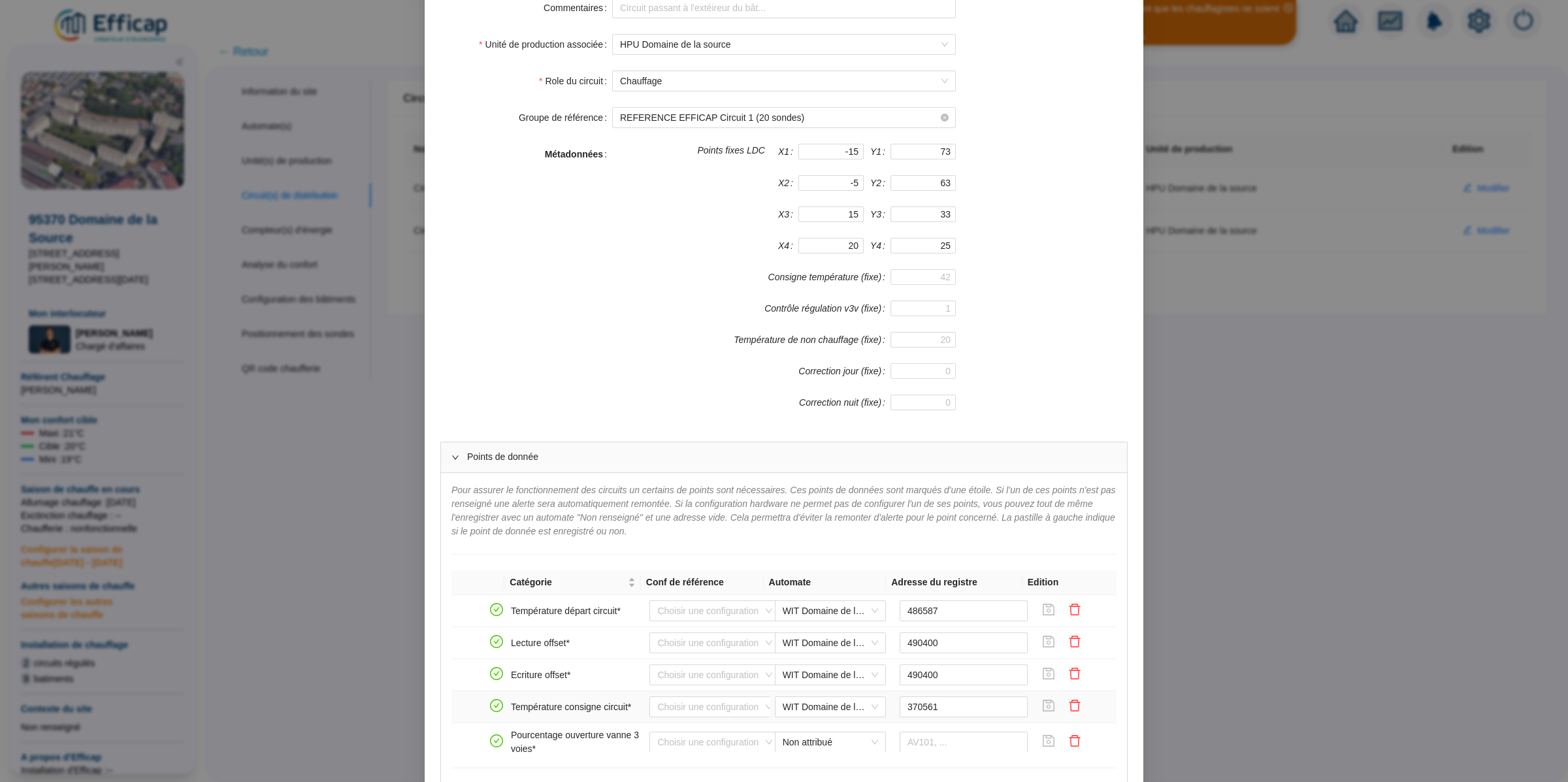
scroll to position [151, 0]
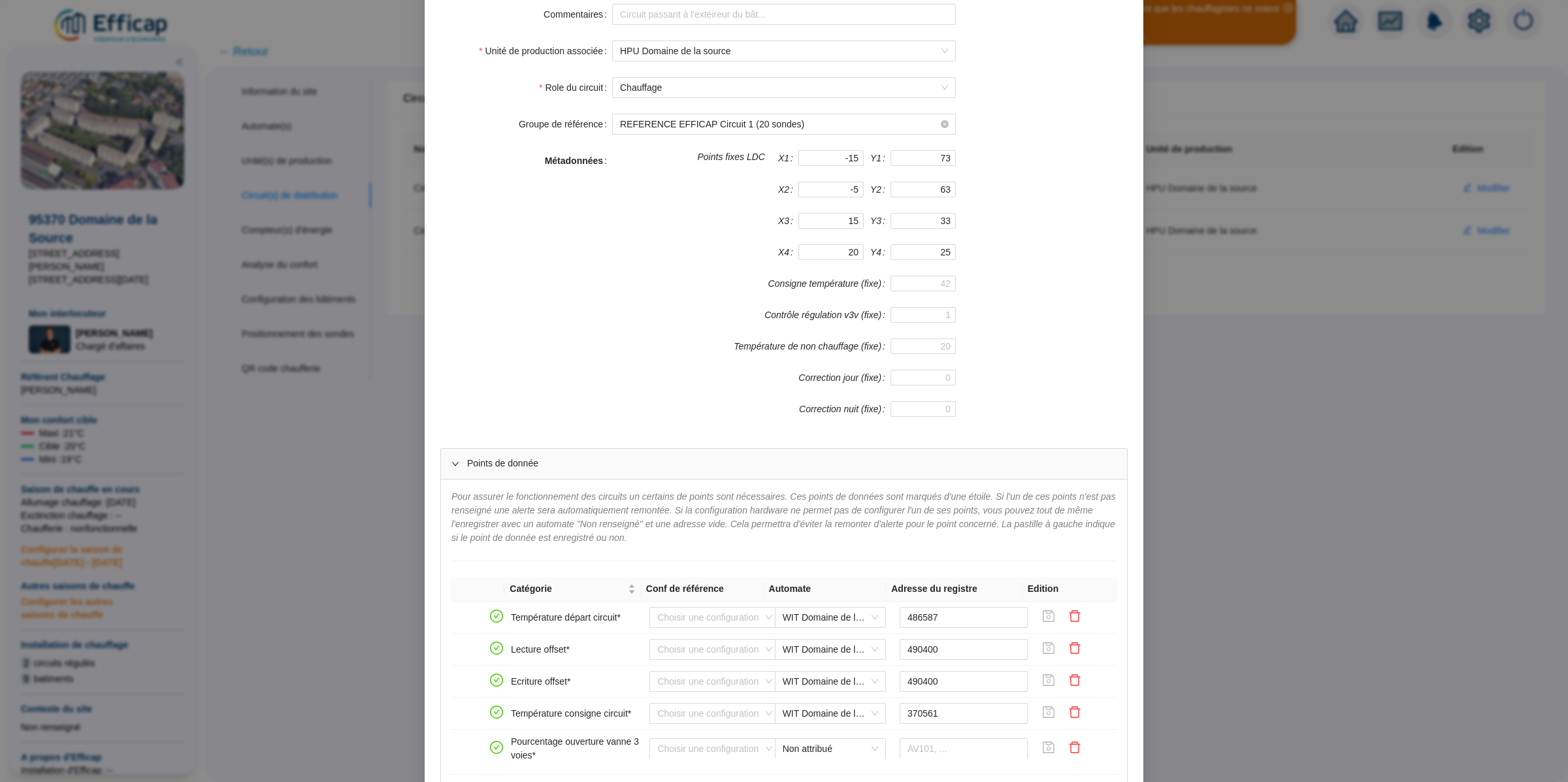
click at [591, 539] on span "Pour assurer le fonctionnement des circuits un certains de points sont nécessai…" at bounding box center [784, 517] width 665 height 51
click at [514, 477] on div "Points de donnée" at bounding box center [784, 463] width 687 height 30
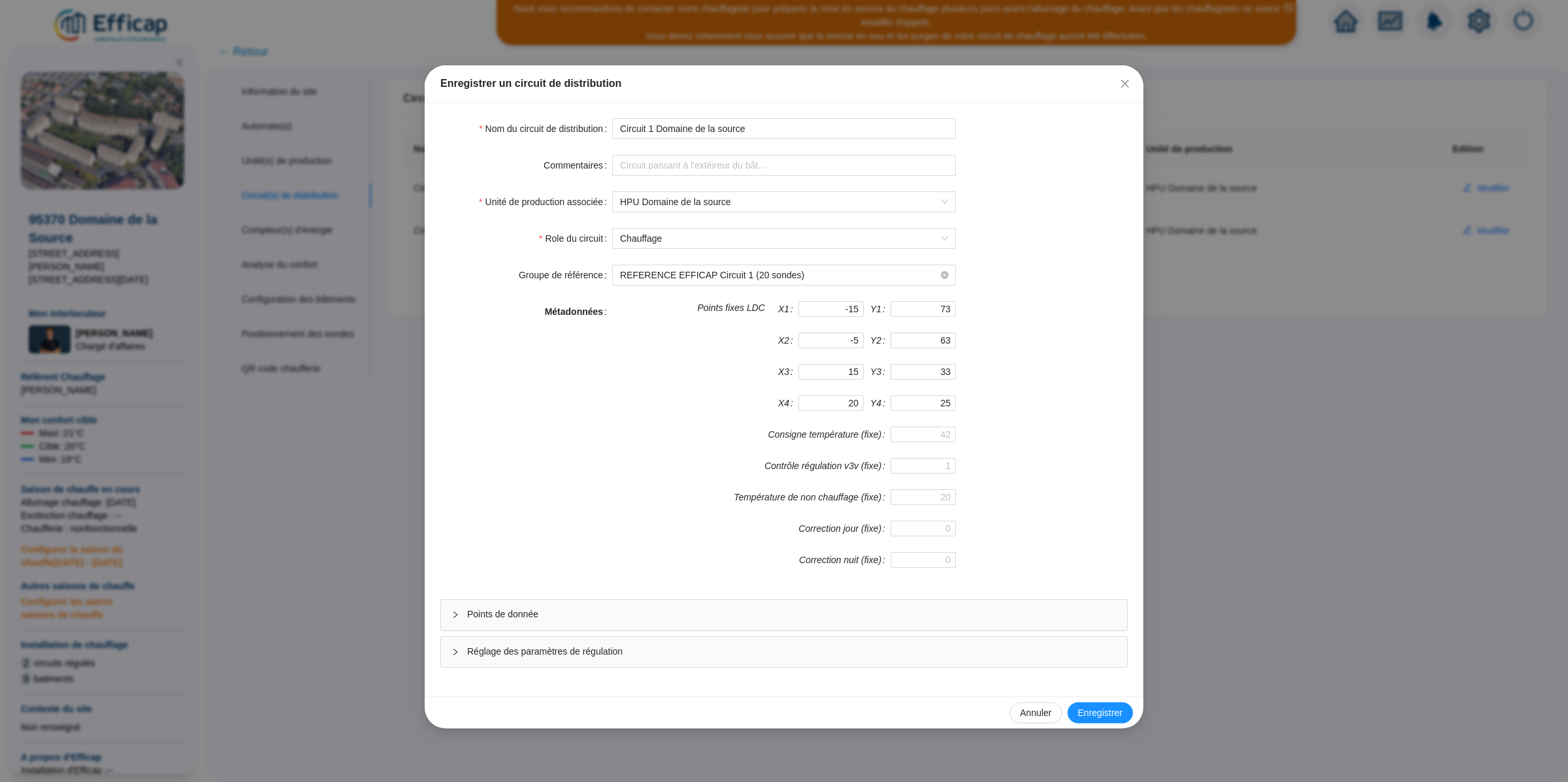
scroll to position [0, 0]
click at [333, 445] on div "Enregistrer un circuit de distribution Nom du circuit de distribution Circuit 1…" at bounding box center [784, 391] width 1568 height 782
